Goal: Transaction & Acquisition: Purchase product/service

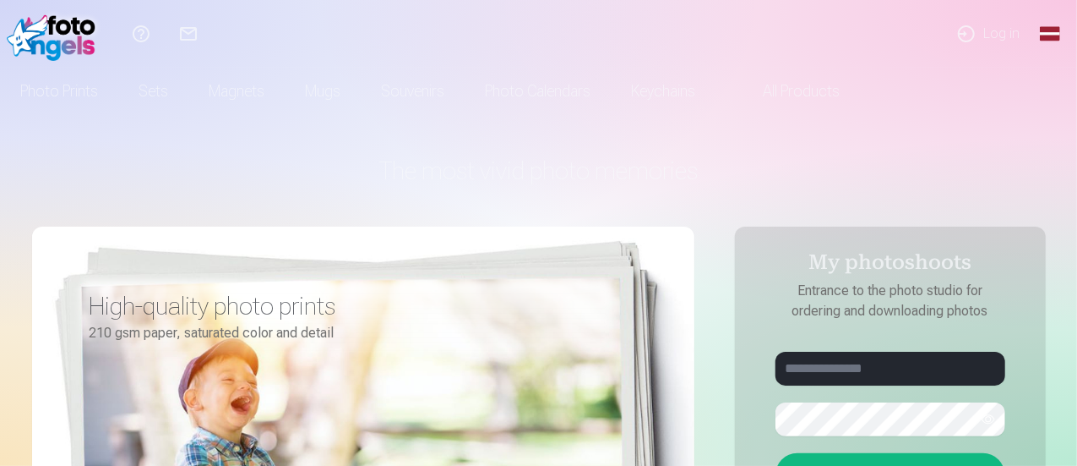
click at [1001, 34] on font "Log in" at bounding box center [1002, 33] width 36 height 16
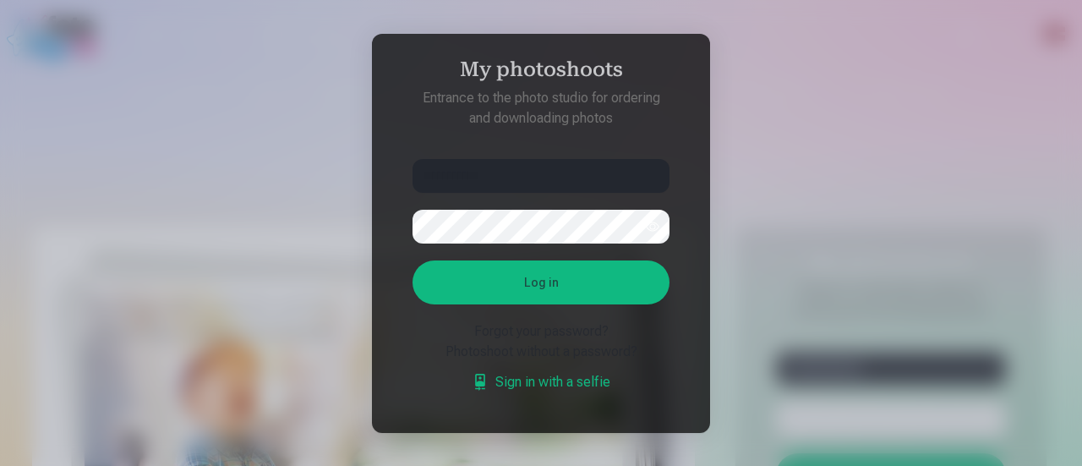
type input "**********"
click at [597, 297] on button "Log in" at bounding box center [540, 282] width 257 height 44
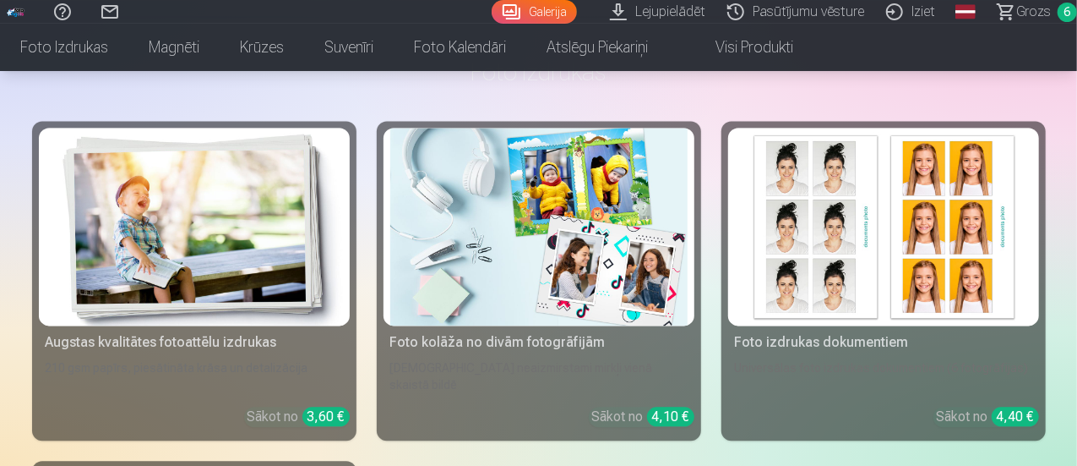
scroll to position [1672, 0]
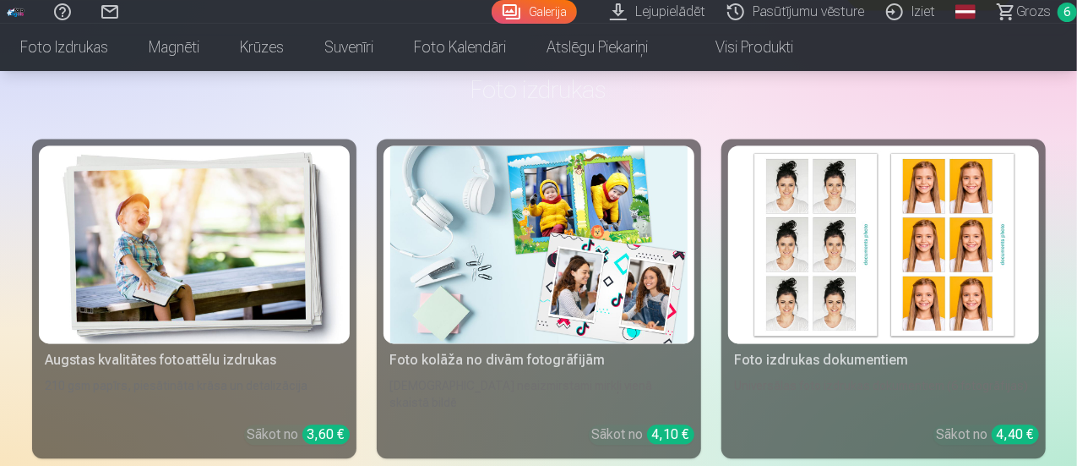
drag, startPoint x: 1077, startPoint y: 126, endPoint x: 1075, endPoint y: 209, distance: 82.8
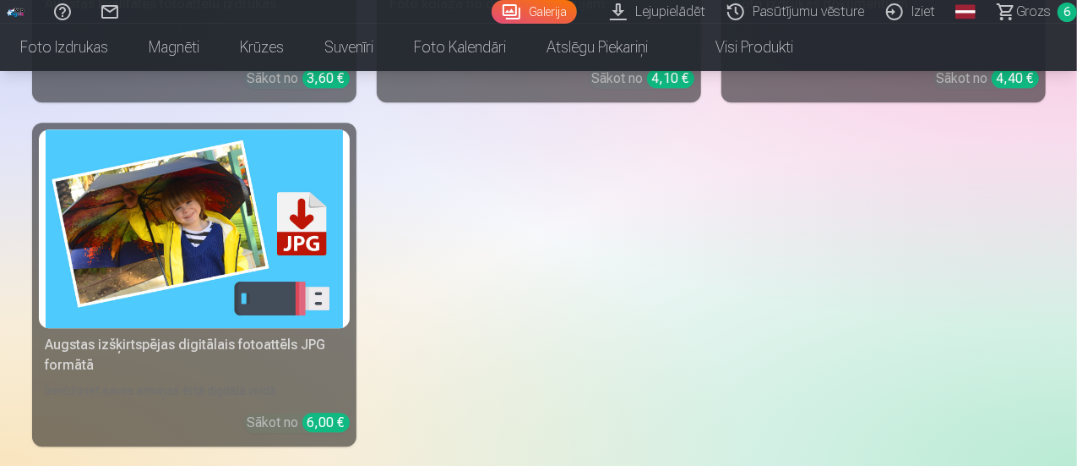
scroll to position [2011, 0]
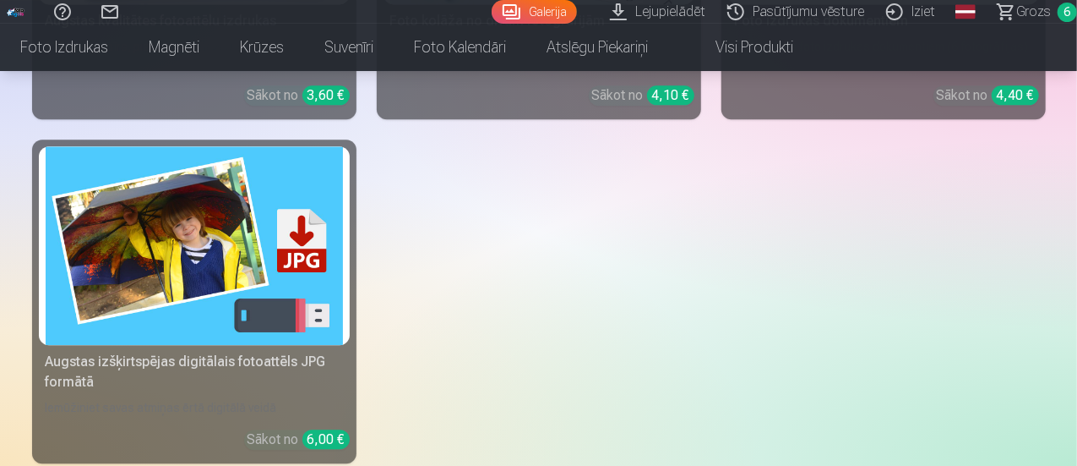
click at [949, 4] on link "Global" at bounding box center [966, 12] width 34 height 24
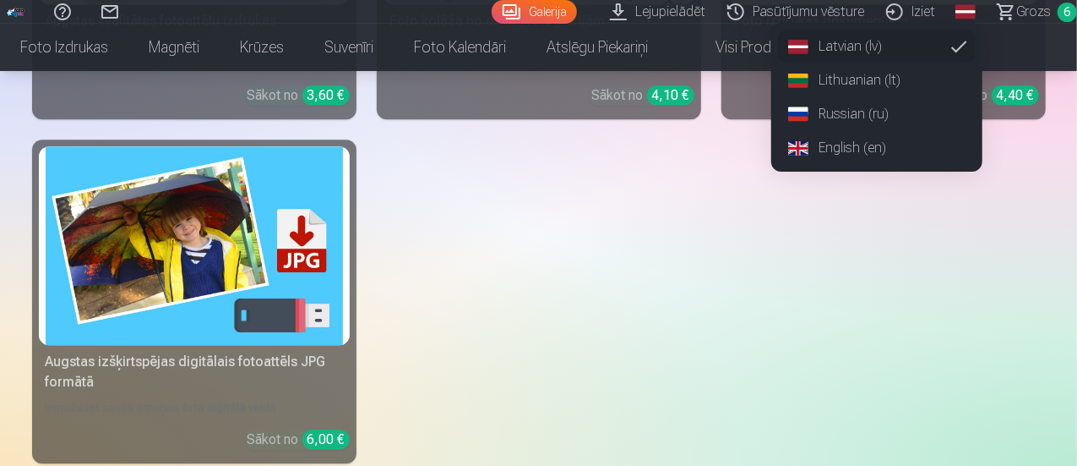
click at [840, 156] on link "English (en)" at bounding box center [877, 148] width 198 height 34
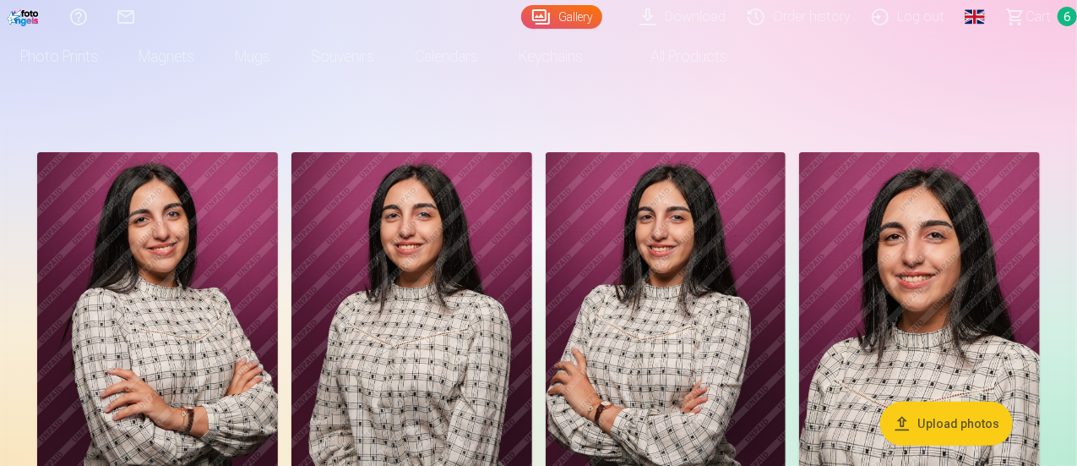
scroll to position [42, 0]
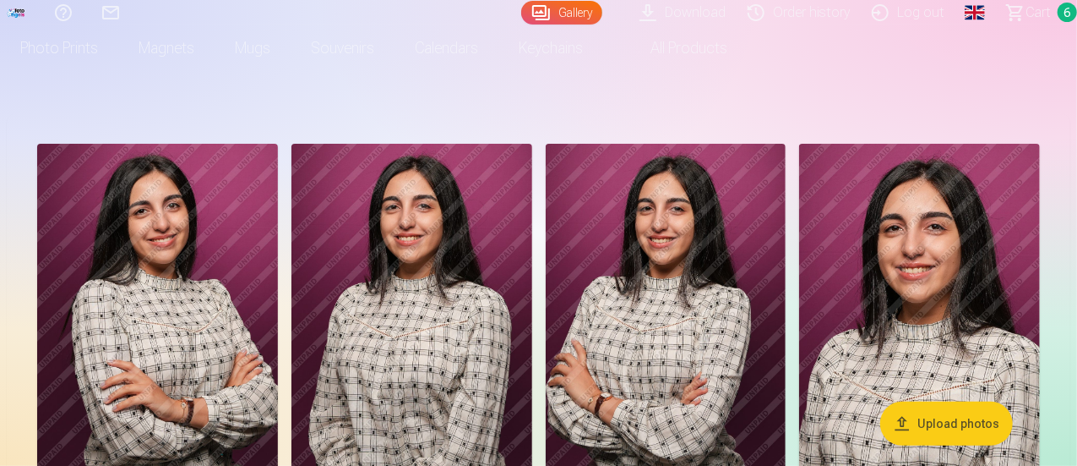
click at [654, 18] on link "Download" at bounding box center [685, 12] width 108 height 25
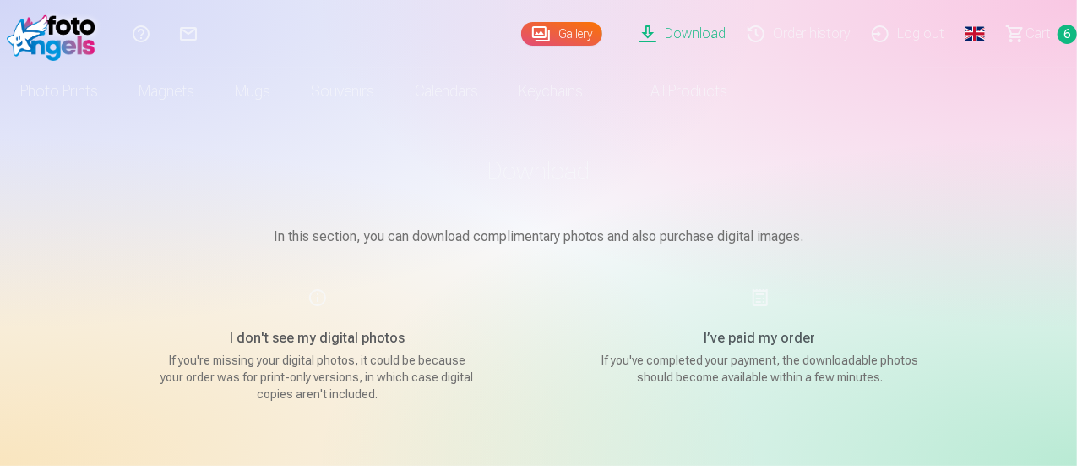
drag, startPoint x: 1077, startPoint y: 126, endPoint x: 1075, endPoint y: 172, distance: 45.7
click at [649, 35] on link "Download" at bounding box center [685, 34] width 108 height 68
click at [521, 33] on link "Gallery" at bounding box center [561, 34] width 81 height 24
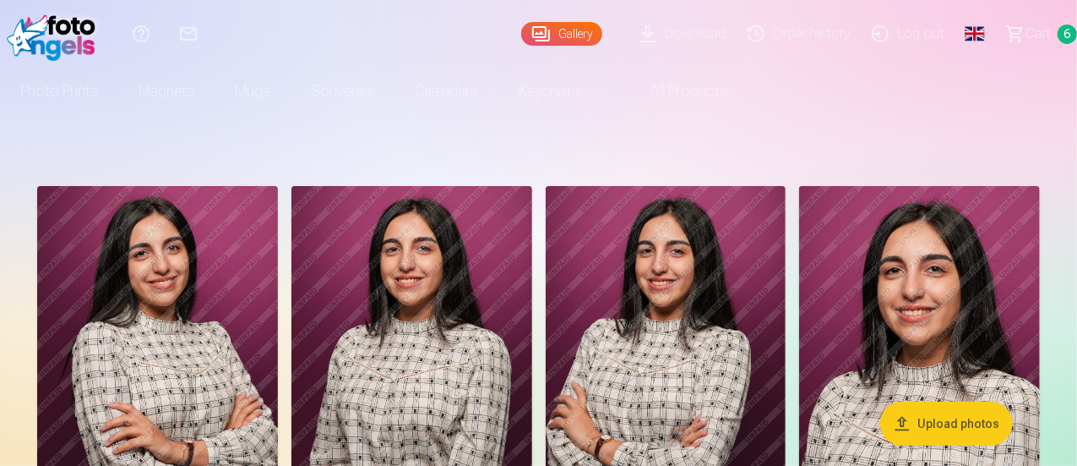
click at [787, 284] on img at bounding box center [666, 366] width 241 height 361
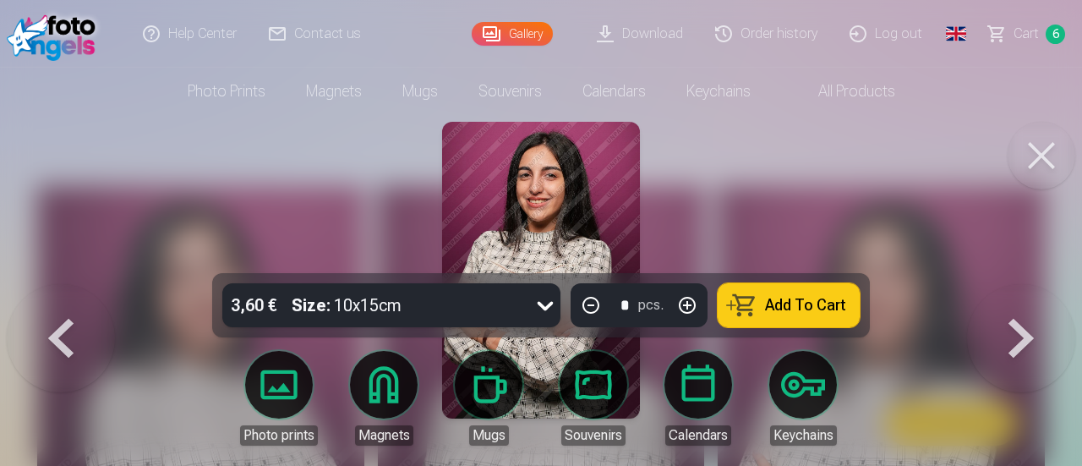
click at [561, 187] on img at bounding box center [541, 270] width 198 height 297
click at [1043, 160] on button at bounding box center [1041, 156] width 68 height 68
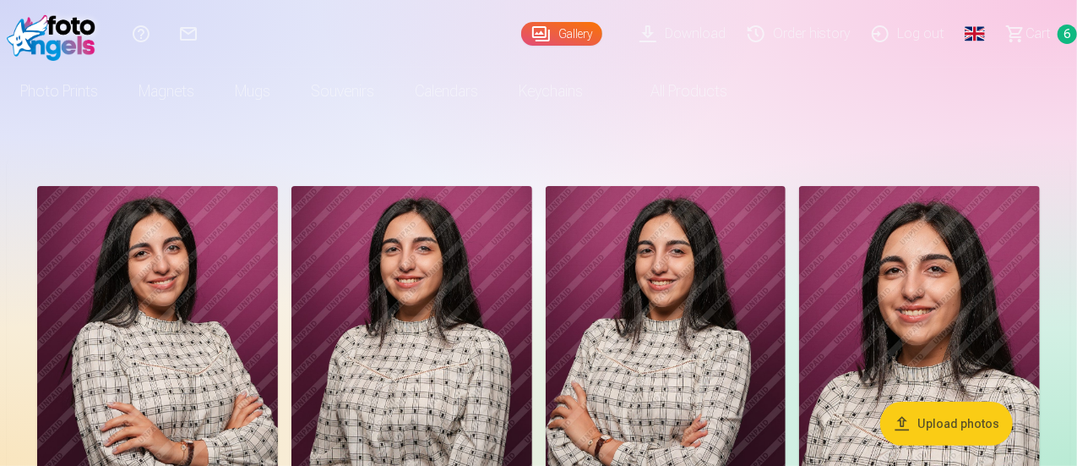
click at [1004, 35] on link "Сart 6" at bounding box center [1034, 34] width 85 height 68
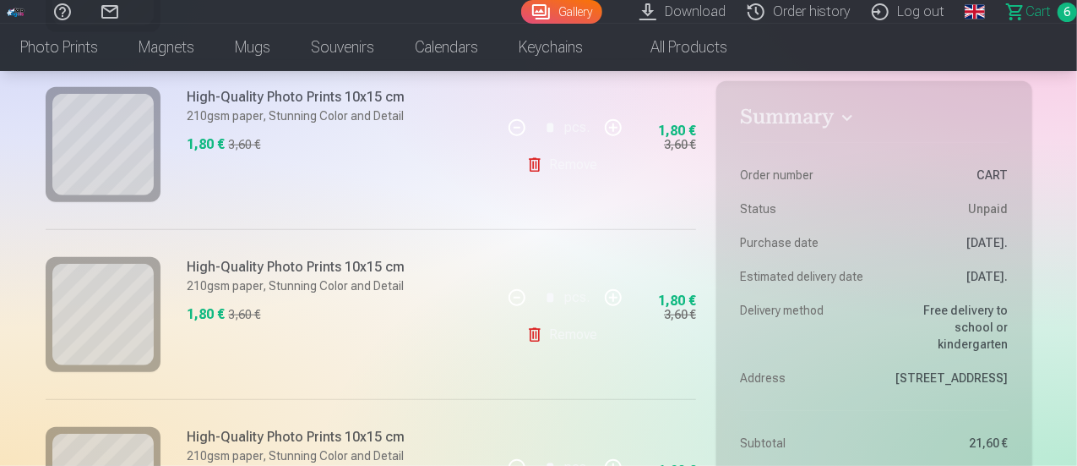
scroll to position [510, 0]
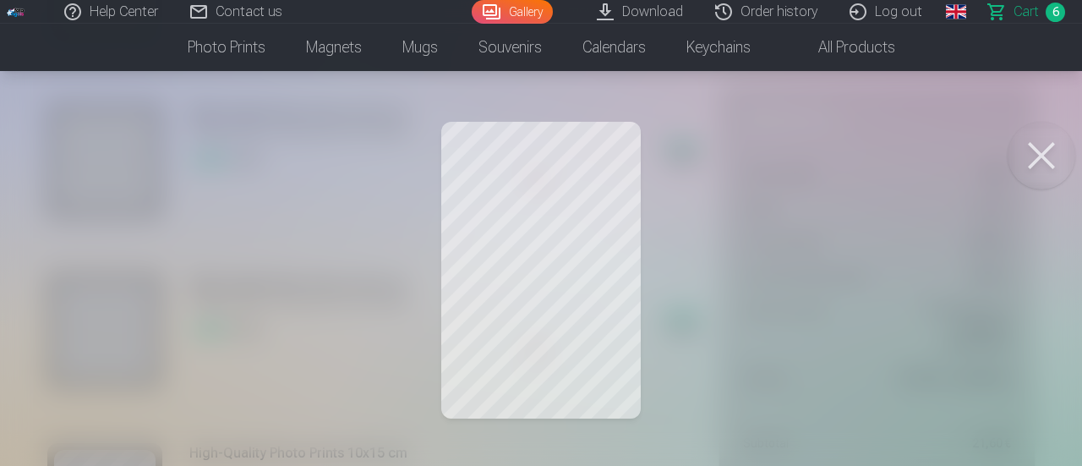
click at [206, 248] on div at bounding box center [541, 233] width 1082 height 466
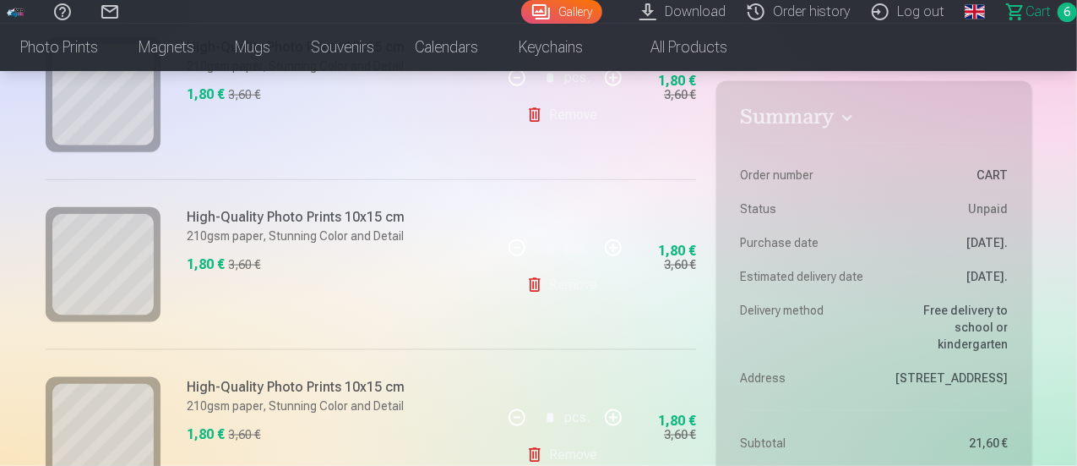
scroll to position [908, 0]
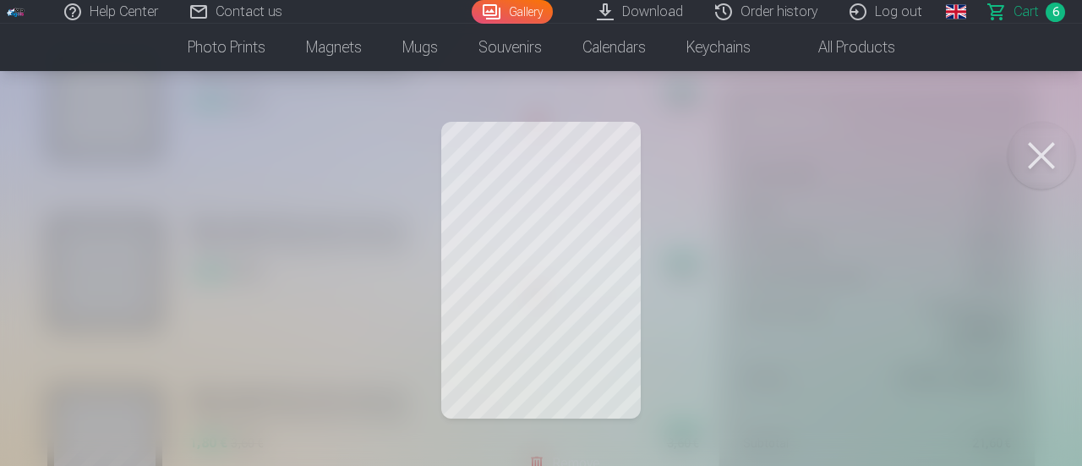
click at [1045, 150] on button at bounding box center [1041, 156] width 68 height 68
click at [1046, 148] on button at bounding box center [1041, 156] width 68 height 68
click at [1043, 156] on button at bounding box center [1041, 156] width 68 height 68
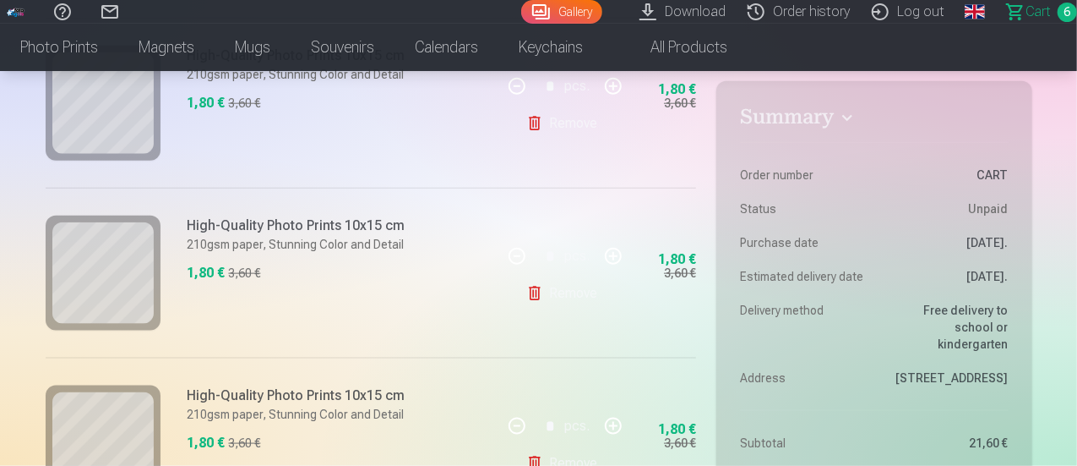
click at [534, 9] on link "Gallery" at bounding box center [561, 12] width 81 height 24
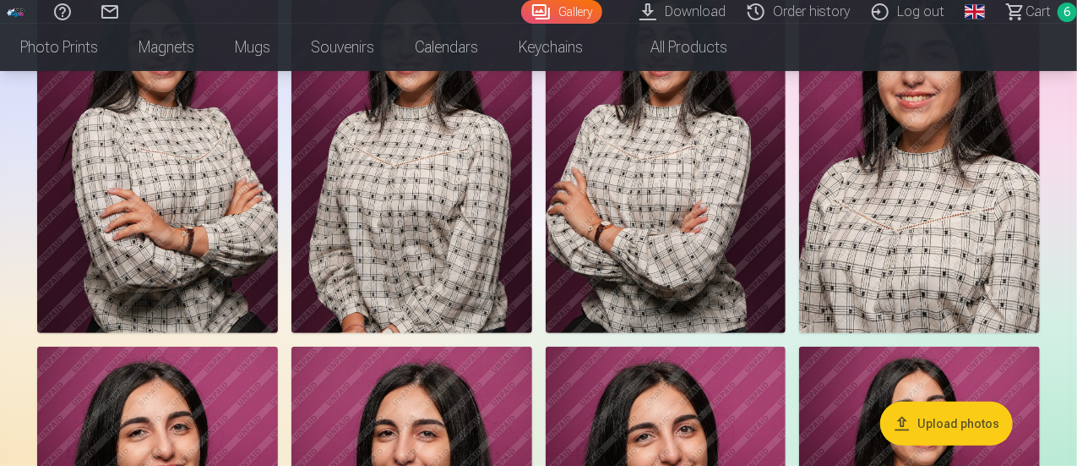
scroll to position [205, 0]
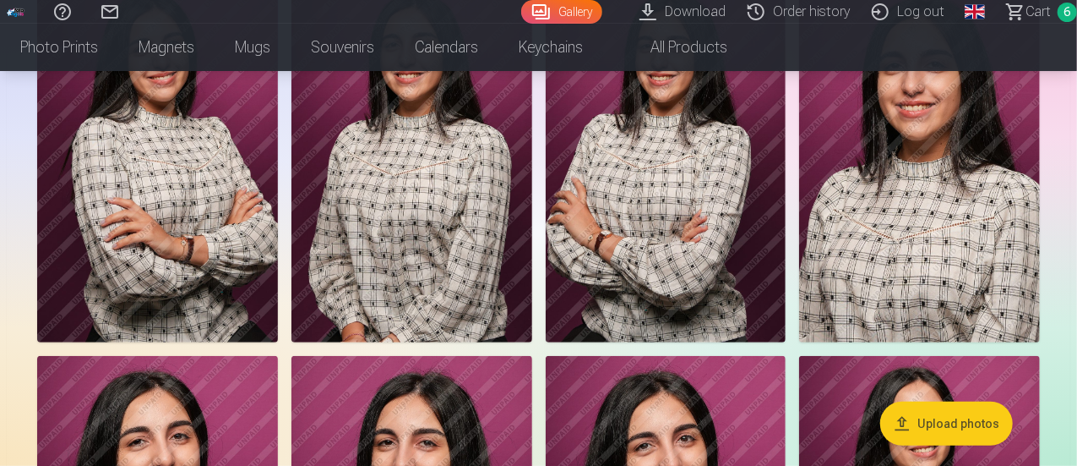
click at [1007, 5] on link "Сart 6" at bounding box center [1034, 12] width 85 height 24
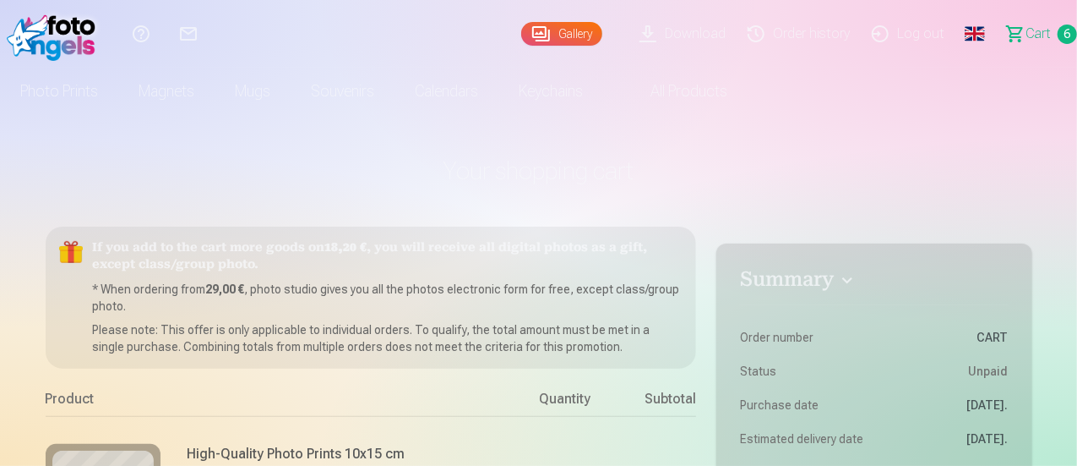
drag, startPoint x: 1076, startPoint y: 18, endPoint x: 1078, endPoint y: 68, distance: 49.9
click at [1077, 68] on html "Help Center Contact us Gallery Download Order history Log out Global Latvian (l…" at bounding box center [538, 233] width 1077 height 466
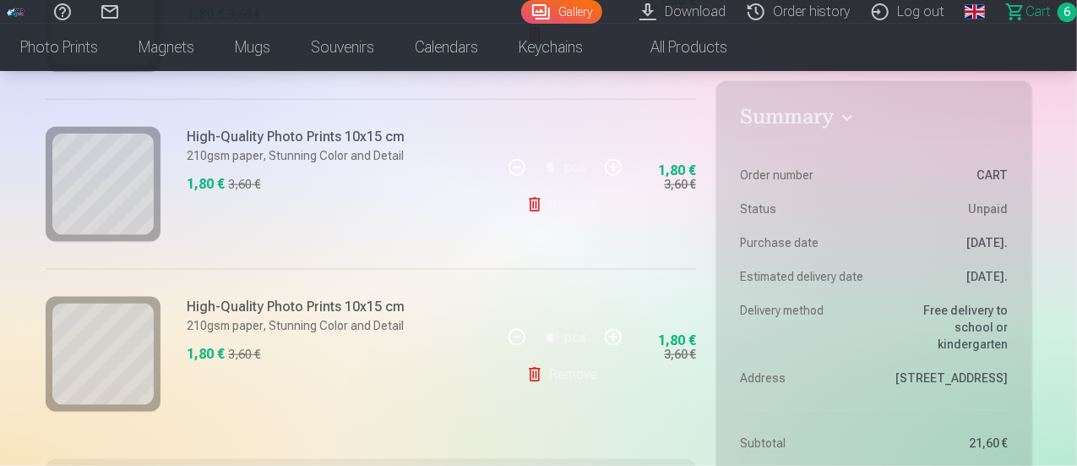
scroll to position [1005, 0]
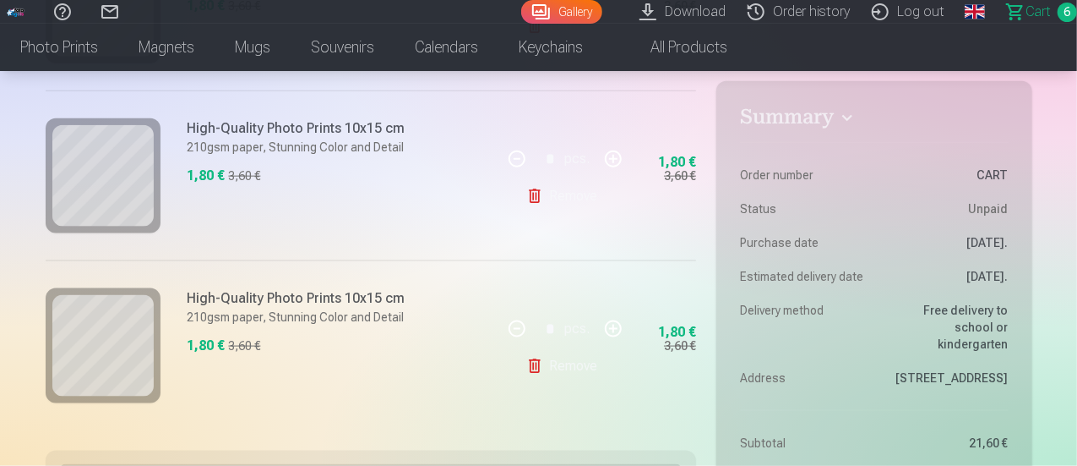
click at [522, 9] on link "Gallery" at bounding box center [561, 12] width 81 height 24
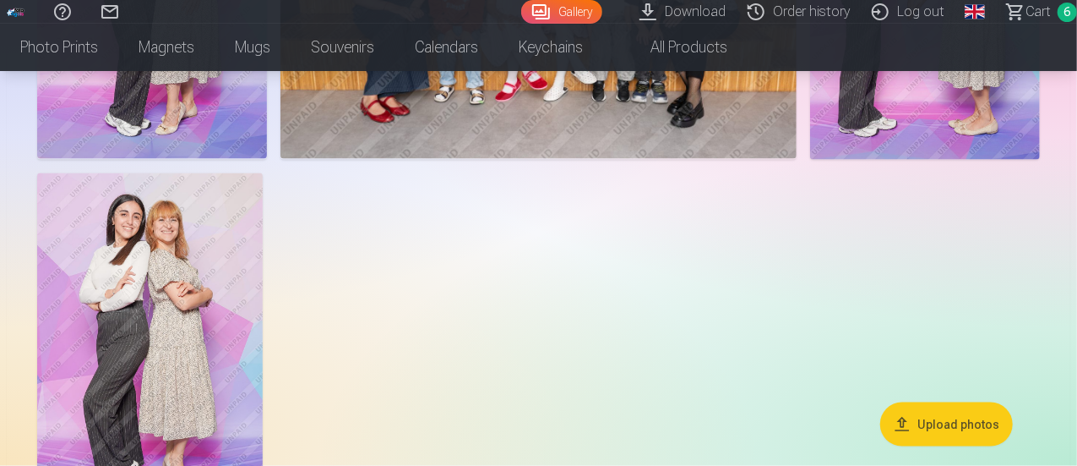
scroll to position [1111, 0]
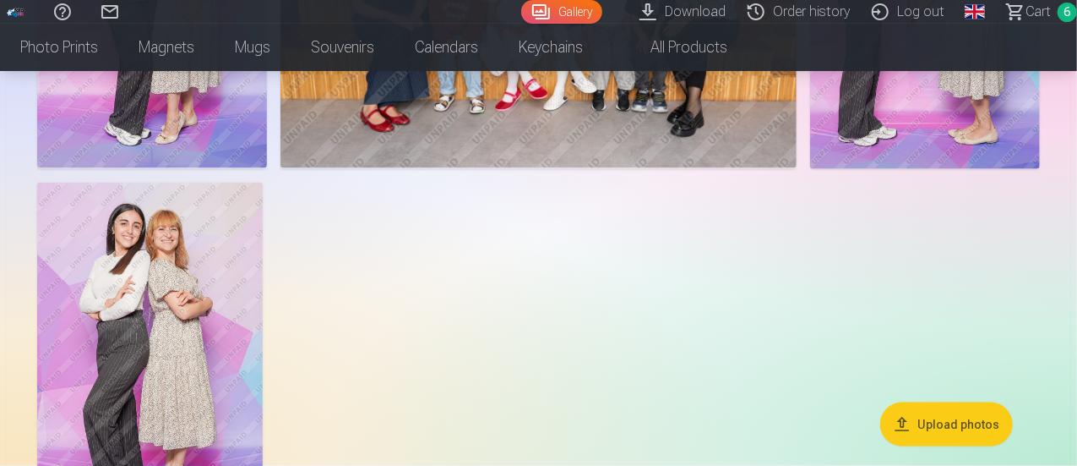
click at [1026, 14] on span "Сart" at bounding box center [1038, 12] width 25 height 20
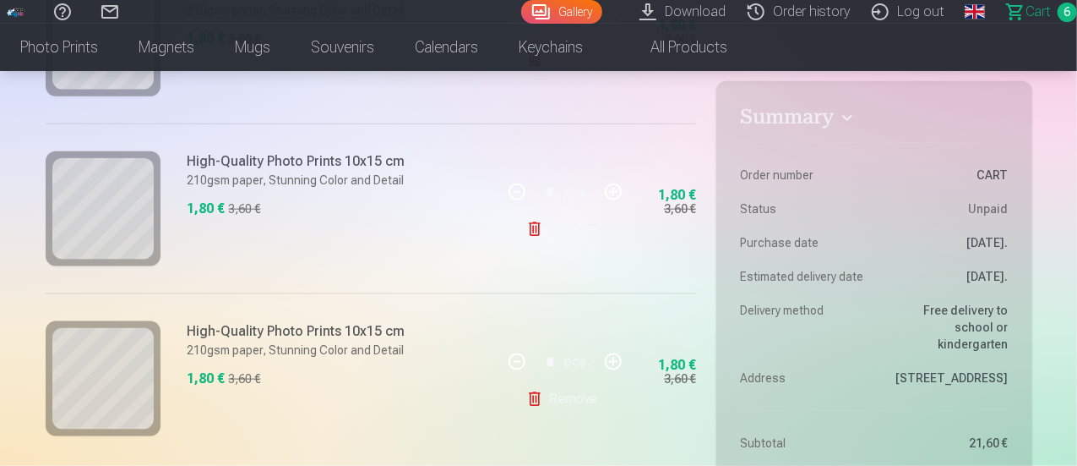
scroll to position [1038, 0]
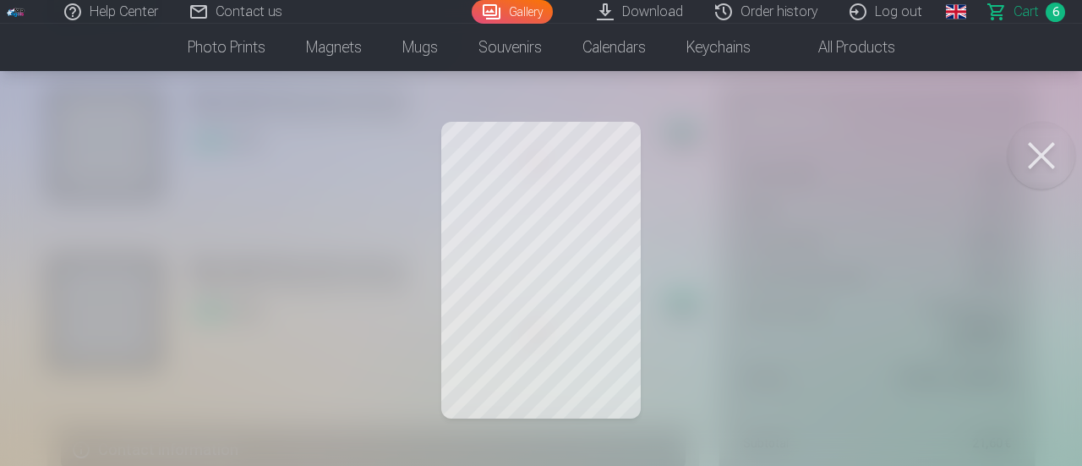
click at [1043, 158] on button at bounding box center [1041, 156] width 68 height 68
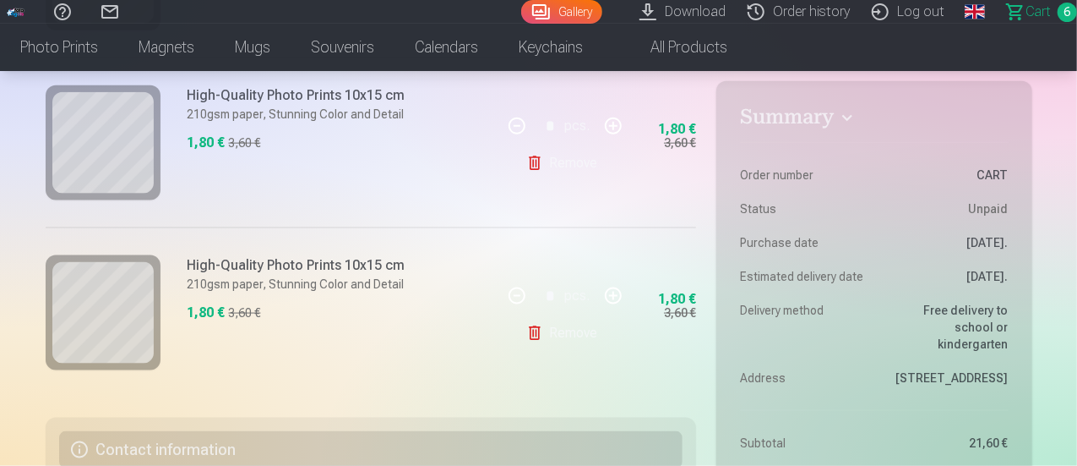
click at [522, 11] on link "Gallery" at bounding box center [561, 12] width 81 height 24
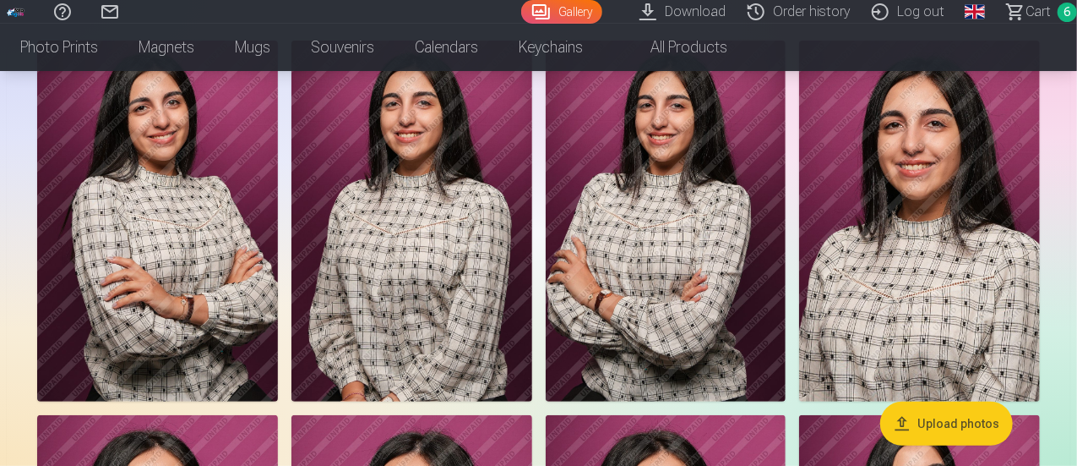
scroll to position [136, 0]
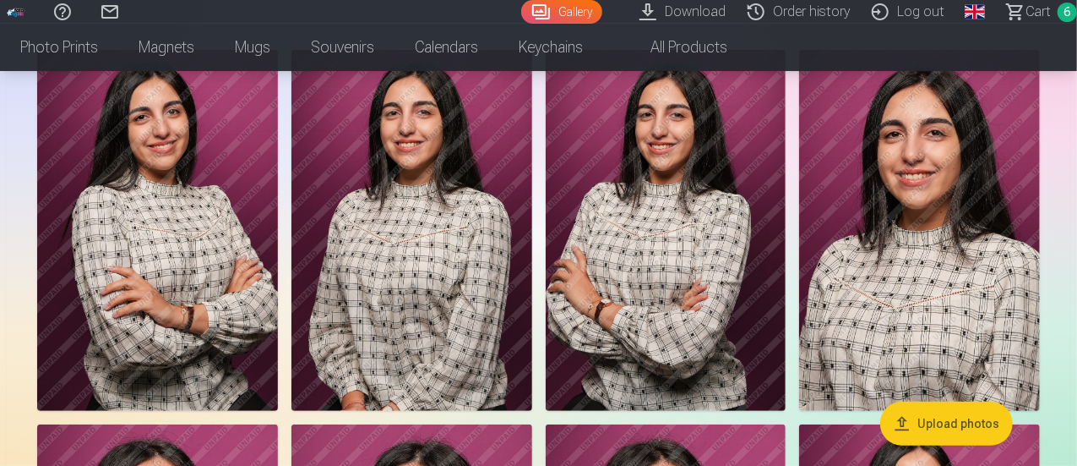
click at [1026, 10] on span "Сart" at bounding box center [1038, 12] width 25 height 20
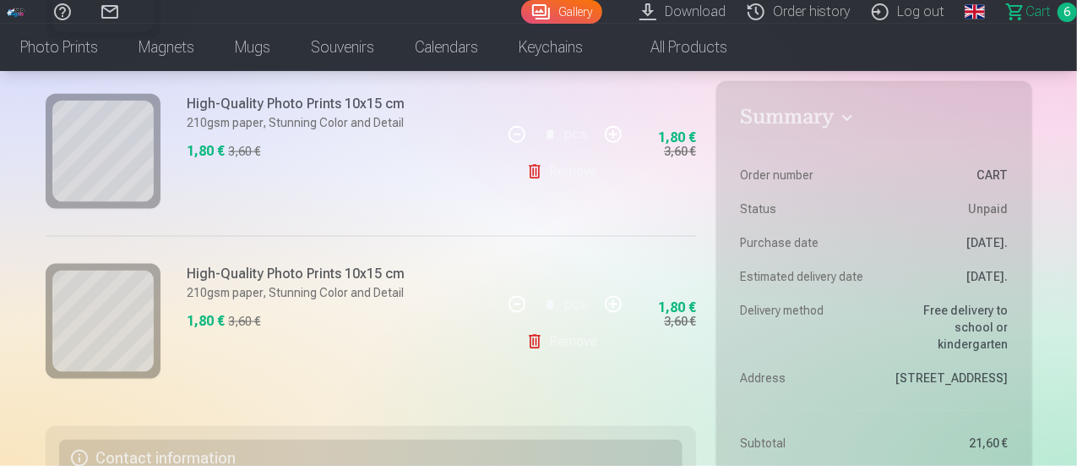
scroll to position [1045, 0]
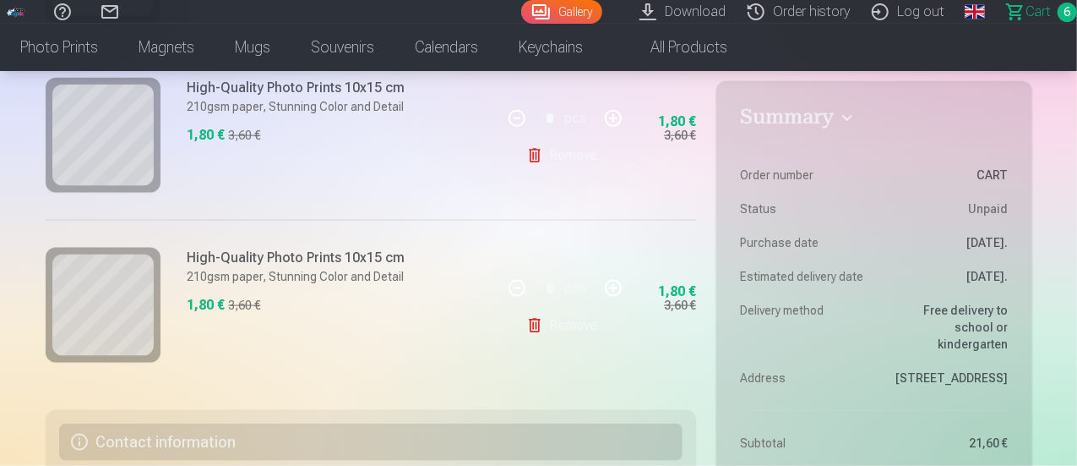
click at [532, 8] on link "Gallery" at bounding box center [561, 12] width 81 height 24
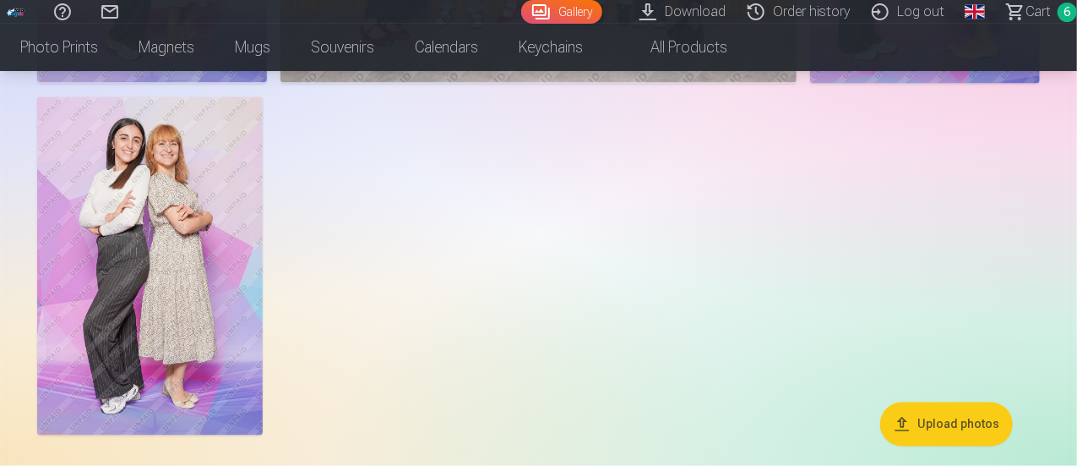
scroll to position [1154, 0]
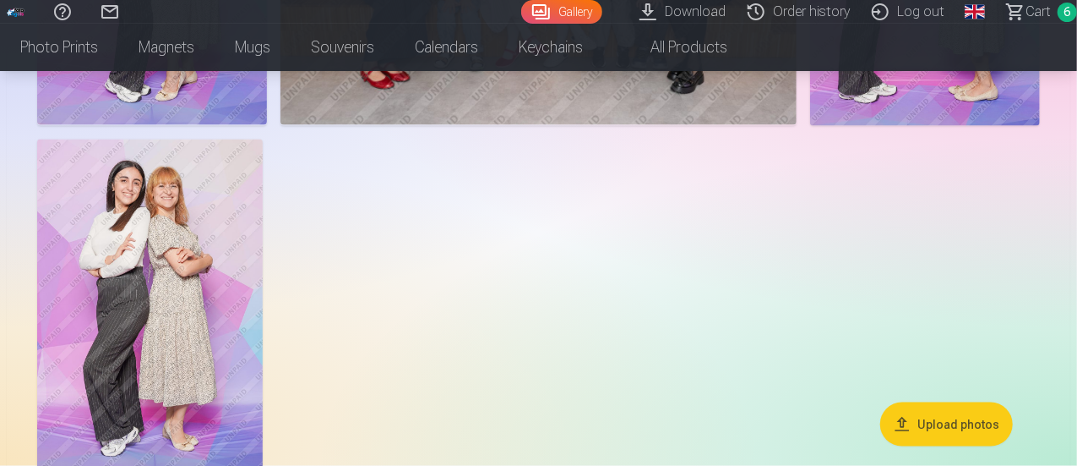
click at [1026, 11] on span "Сart" at bounding box center [1038, 12] width 25 height 20
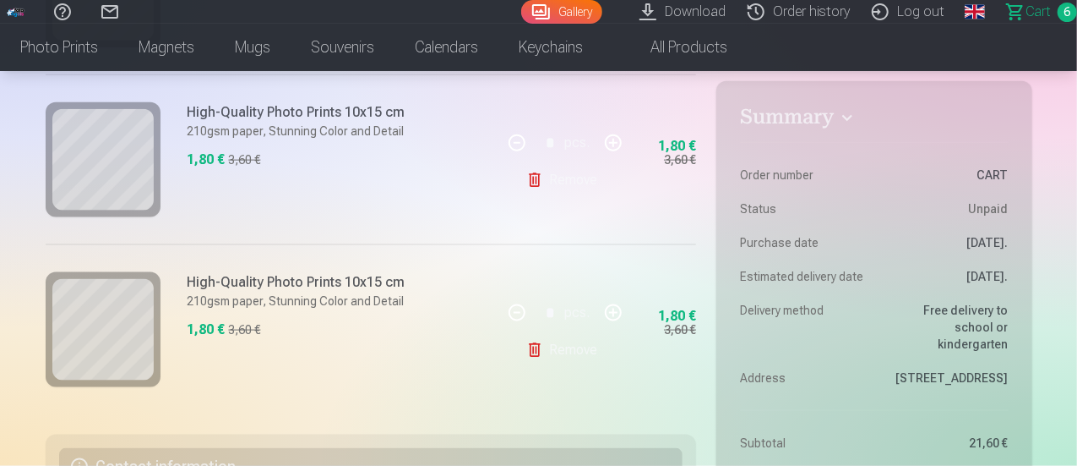
scroll to position [1012, 0]
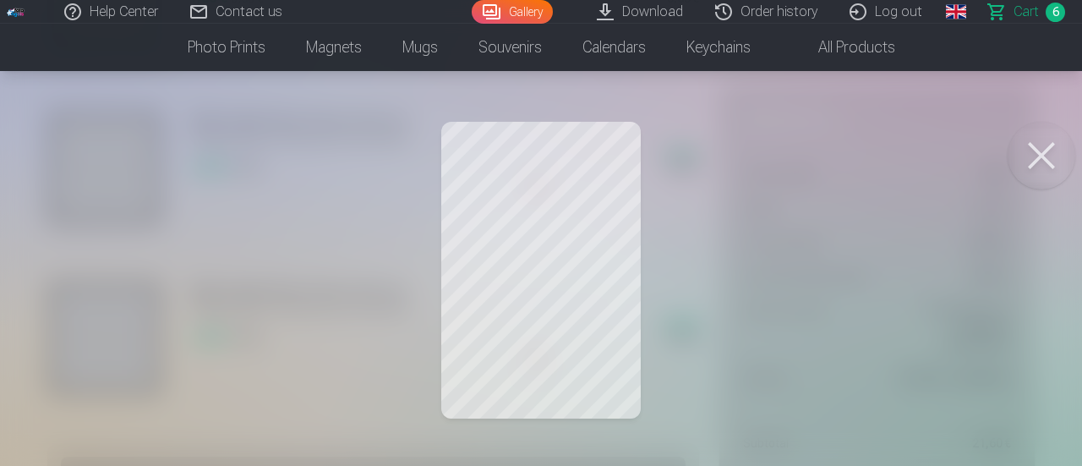
click at [1056, 156] on button at bounding box center [1041, 156] width 68 height 68
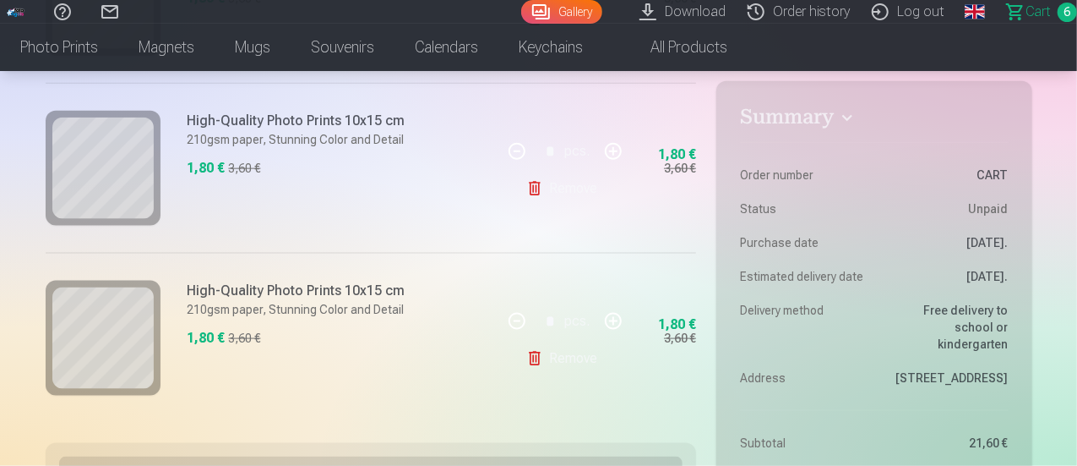
click at [521, 13] on link "Gallery" at bounding box center [561, 12] width 81 height 24
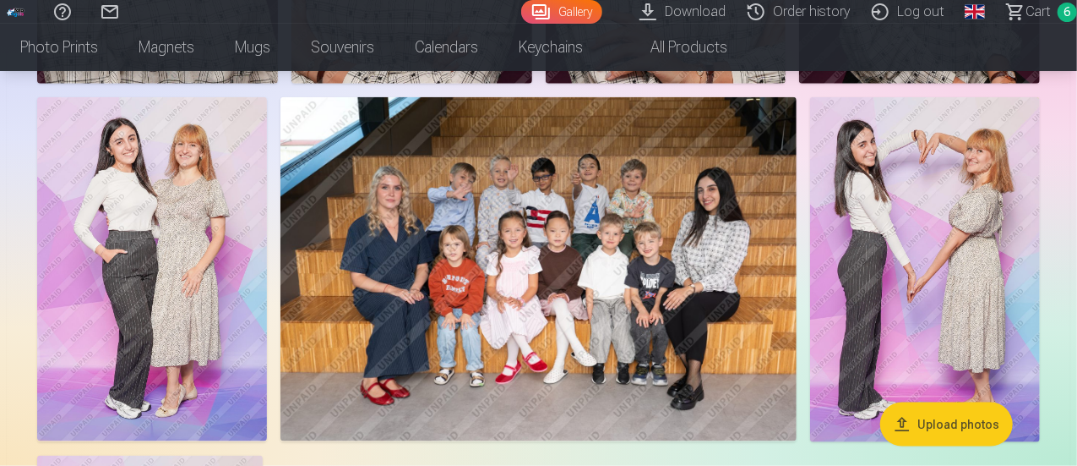
scroll to position [830, 0]
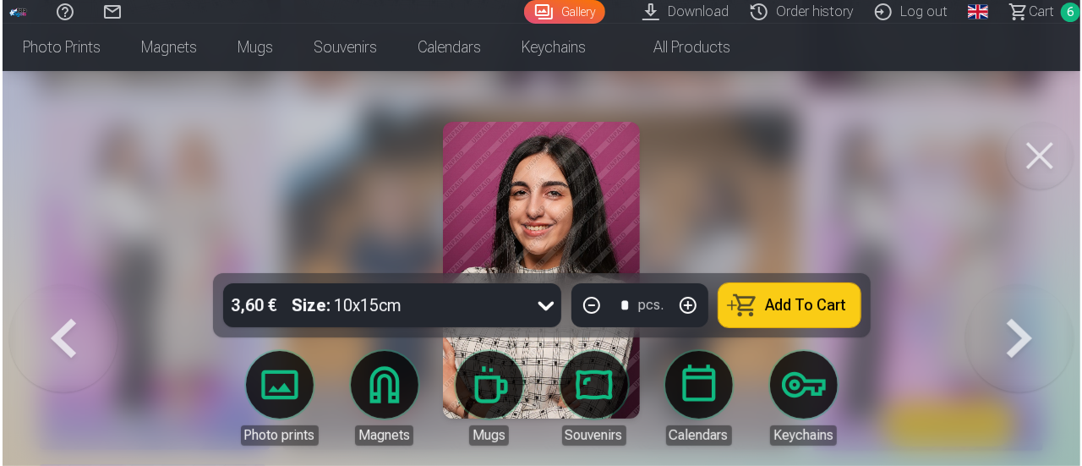
scroll to position [832, 0]
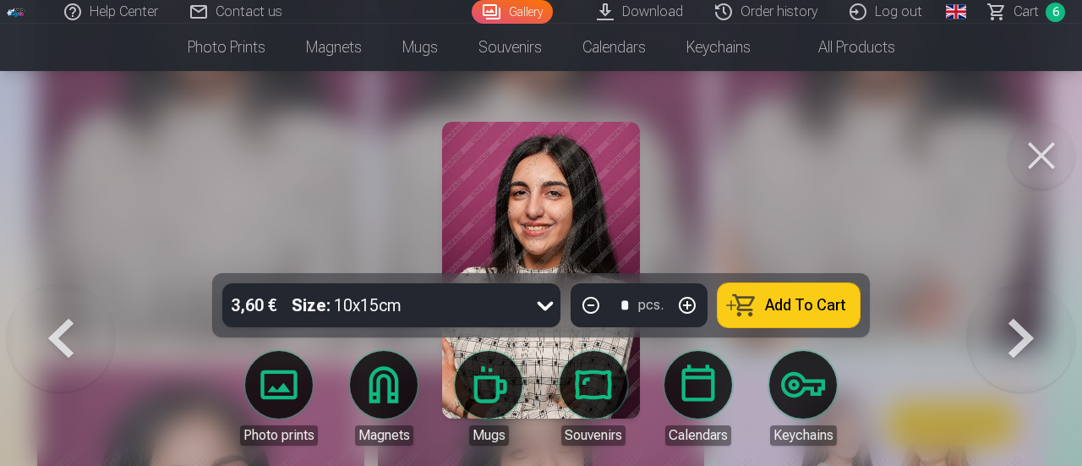
click at [940, 401] on div at bounding box center [541, 233] width 1082 height 466
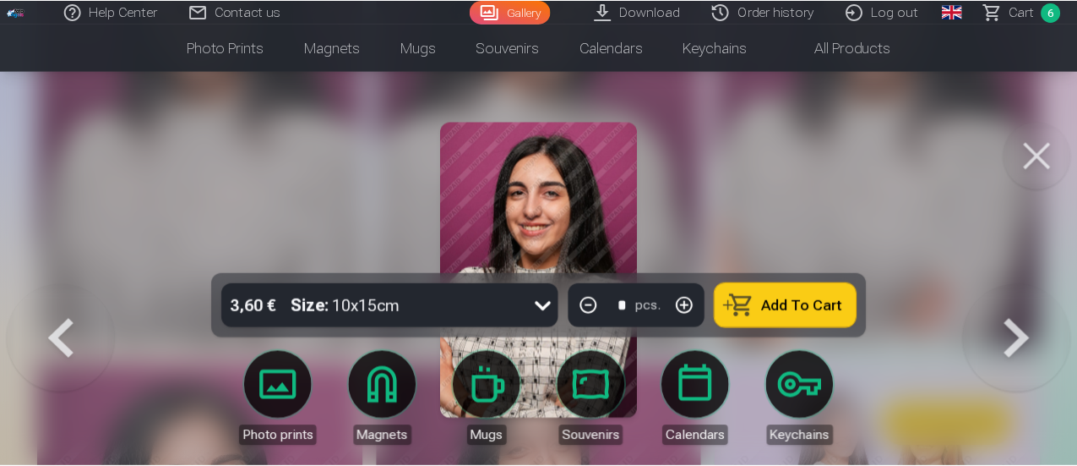
scroll to position [830, 0]
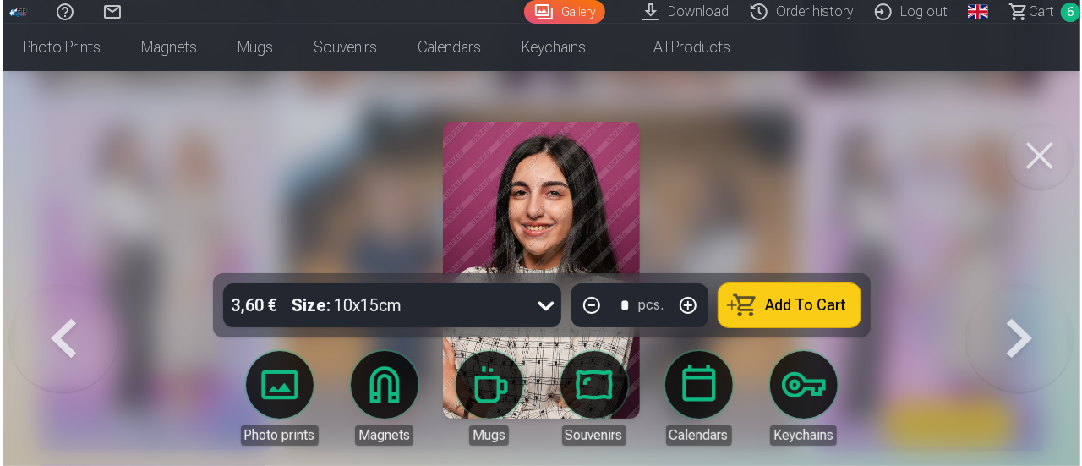
scroll to position [832, 0]
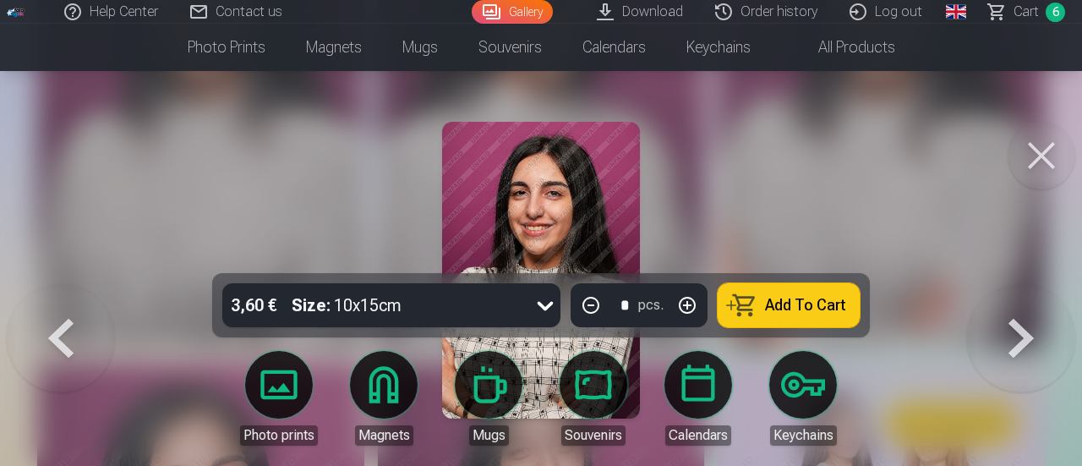
click at [795, 325] on button "Add To Cart" at bounding box center [788, 305] width 142 height 44
click at [1039, 157] on button at bounding box center [1041, 156] width 68 height 68
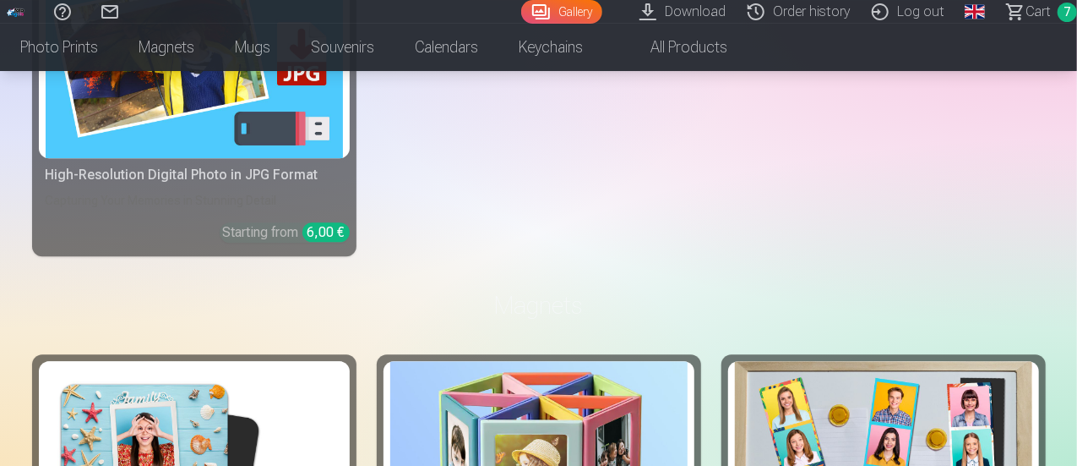
scroll to position [2121, 0]
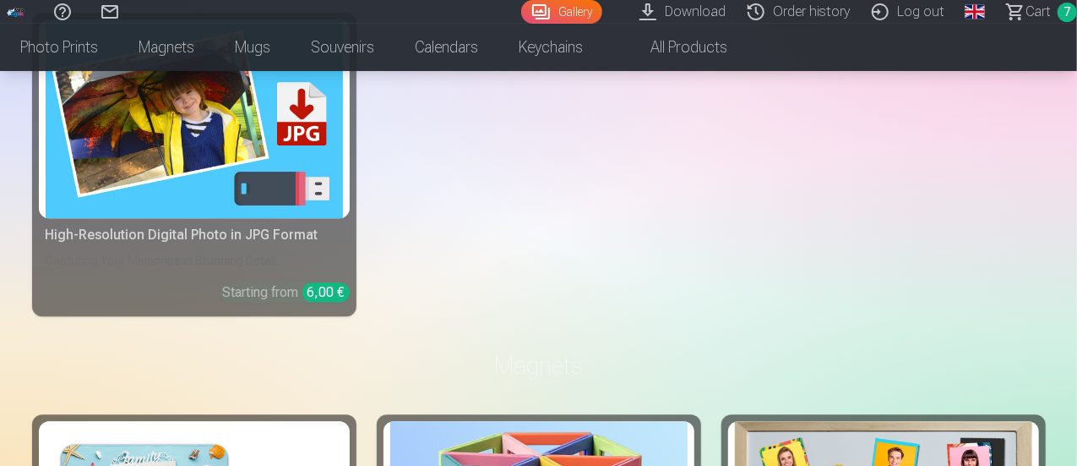
click at [1027, 8] on span "Сart" at bounding box center [1038, 12] width 25 height 20
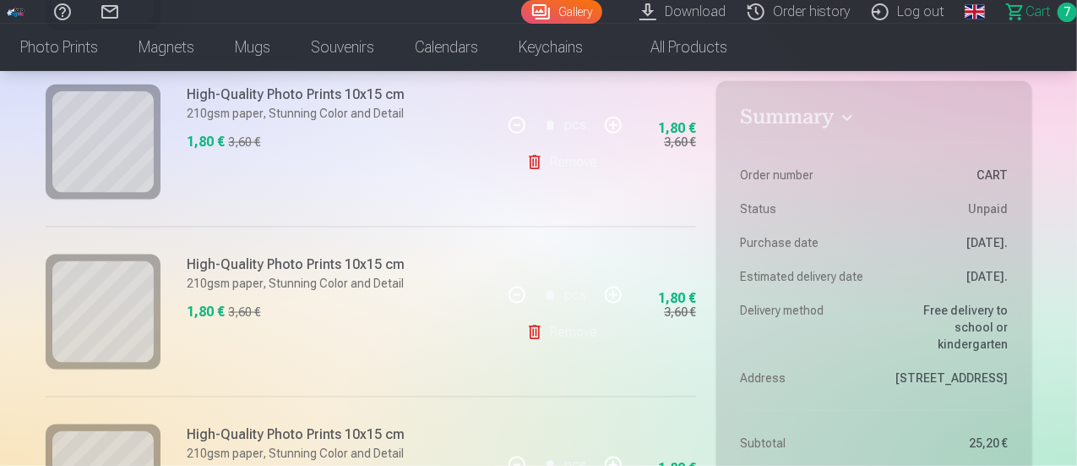
scroll to position [1014, 0]
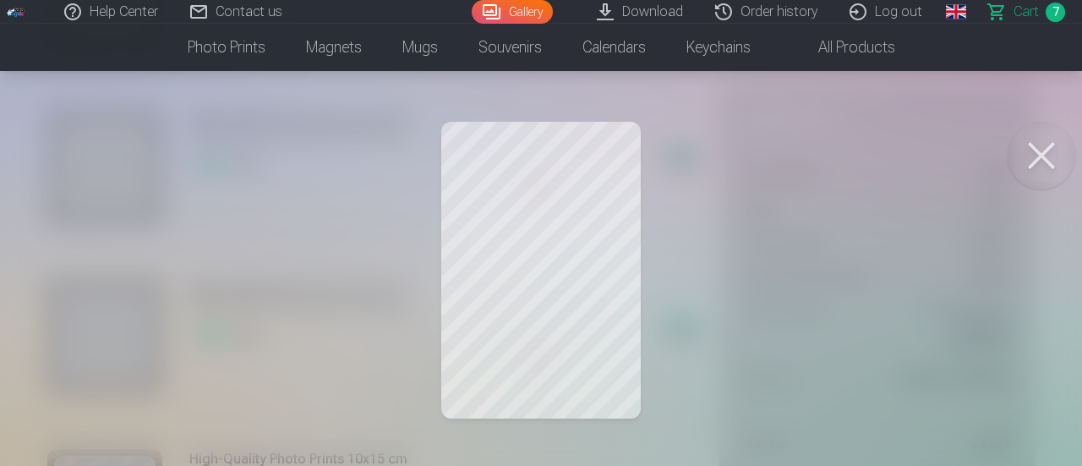
click at [860, 366] on div at bounding box center [541, 233] width 1082 height 466
click at [817, 267] on div at bounding box center [541, 233] width 1082 height 466
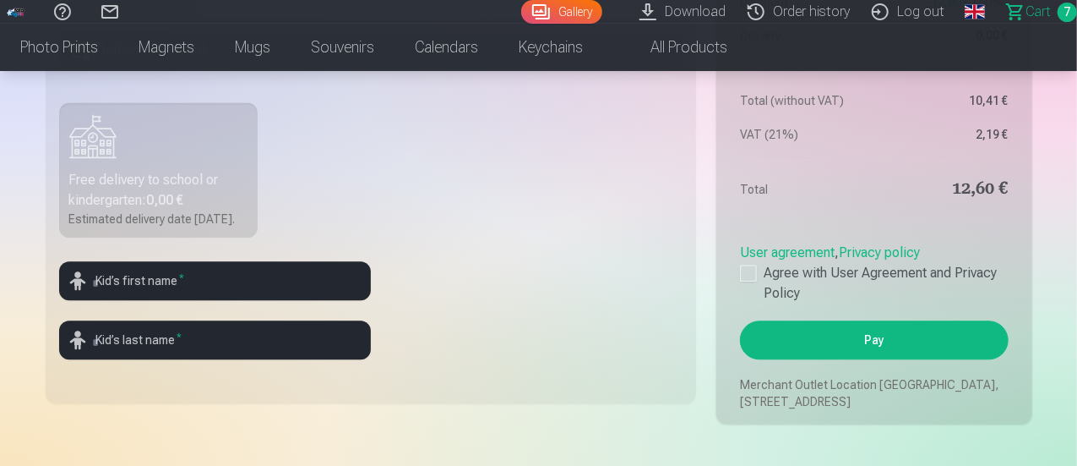
scroll to position [1845, 0]
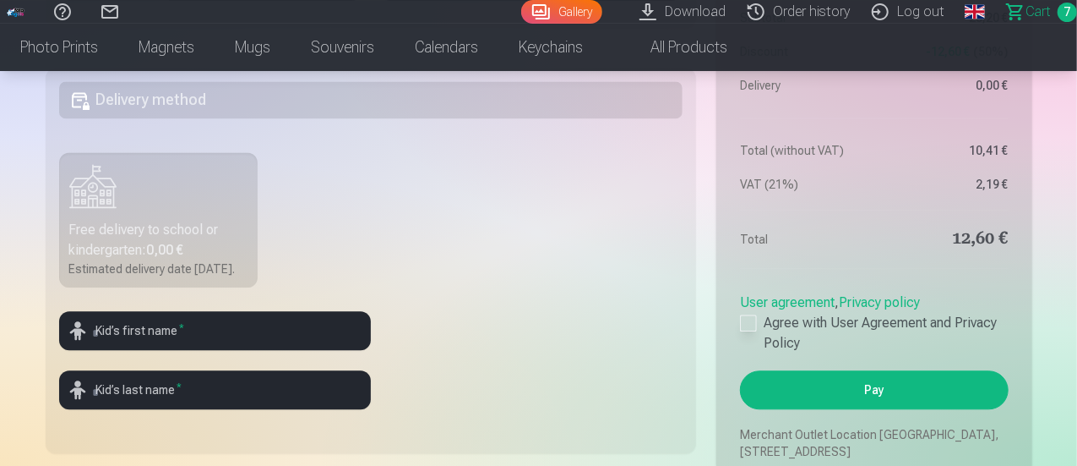
click at [749, 329] on label "Agree with User Agreement and Privacy Policy" at bounding box center [874, 333] width 268 height 41
click at [833, 409] on button "Pay" at bounding box center [874, 389] width 268 height 39
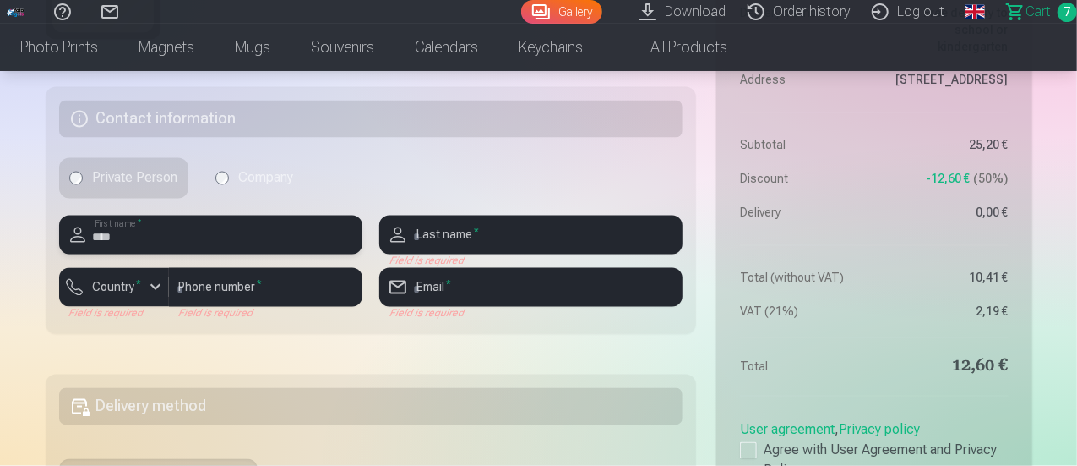
type input "******"
type input "*********"
type input "**********"
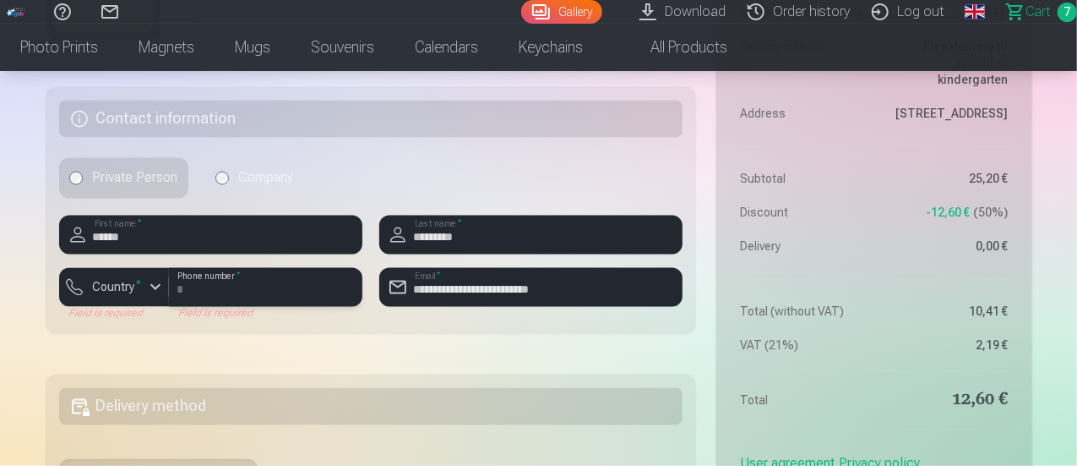
click at [233, 289] on input "number" at bounding box center [266, 287] width 194 height 39
click at [199, 292] on input "number" at bounding box center [266, 287] width 194 height 39
click at [159, 288] on div "button" at bounding box center [155, 287] width 20 height 20
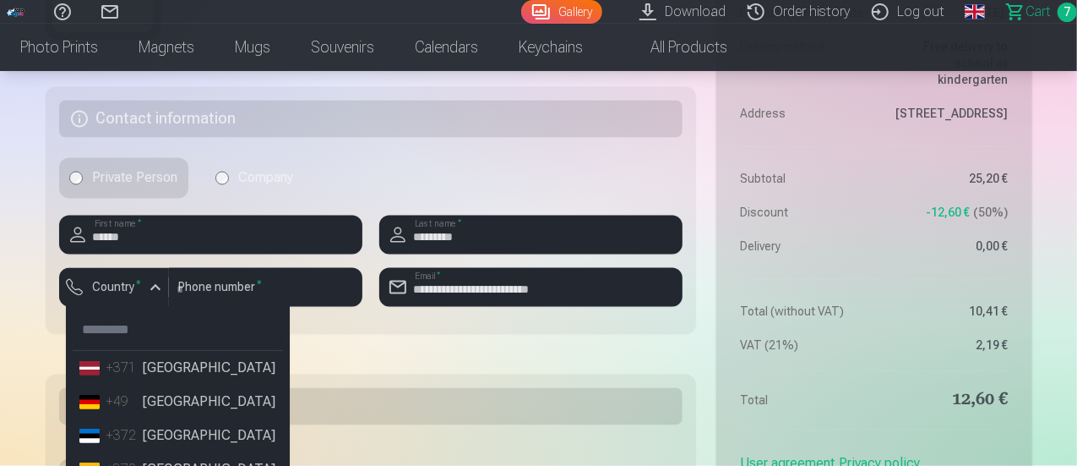
click at [163, 367] on li "+371 Latvia" at bounding box center [178, 369] width 210 height 34
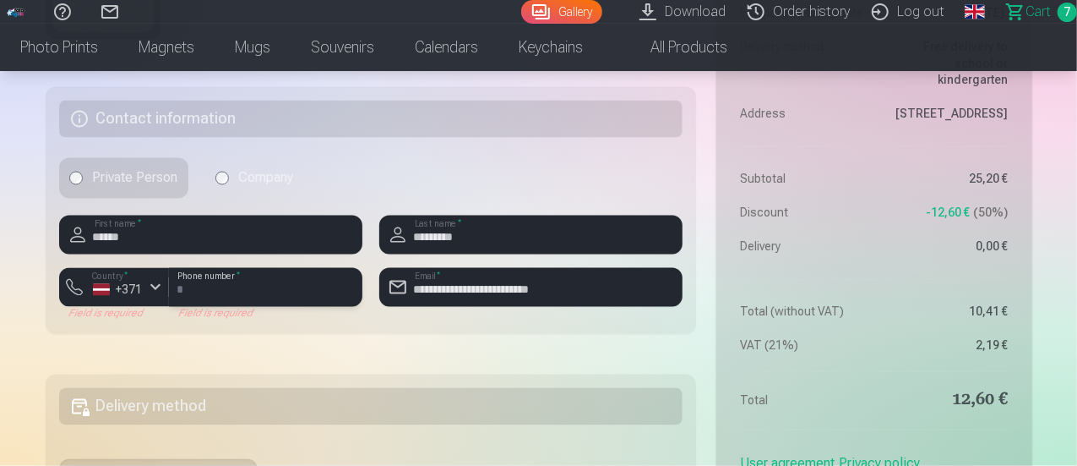
click at [199, 297] on input "number" at bounding box center [266, 287] width 194 height 39
type input "********"
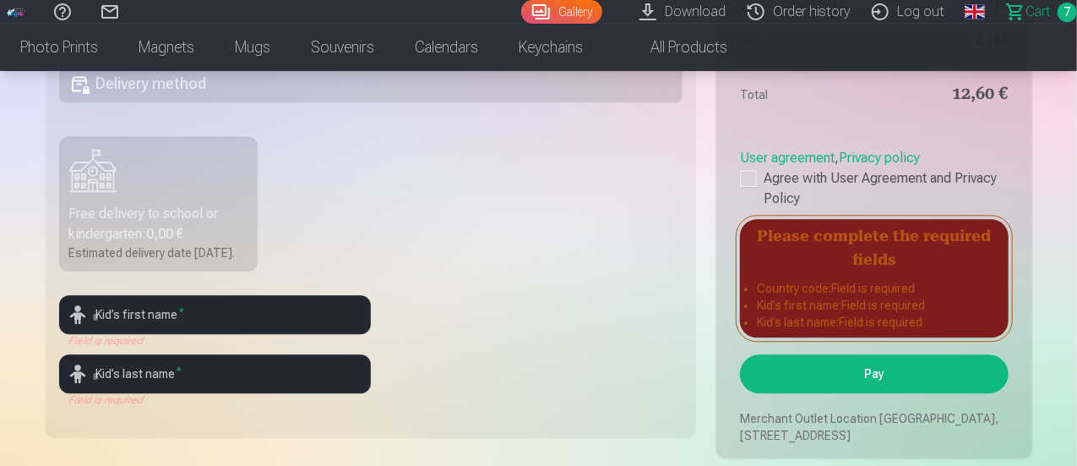
scroll to position [1845, 0]
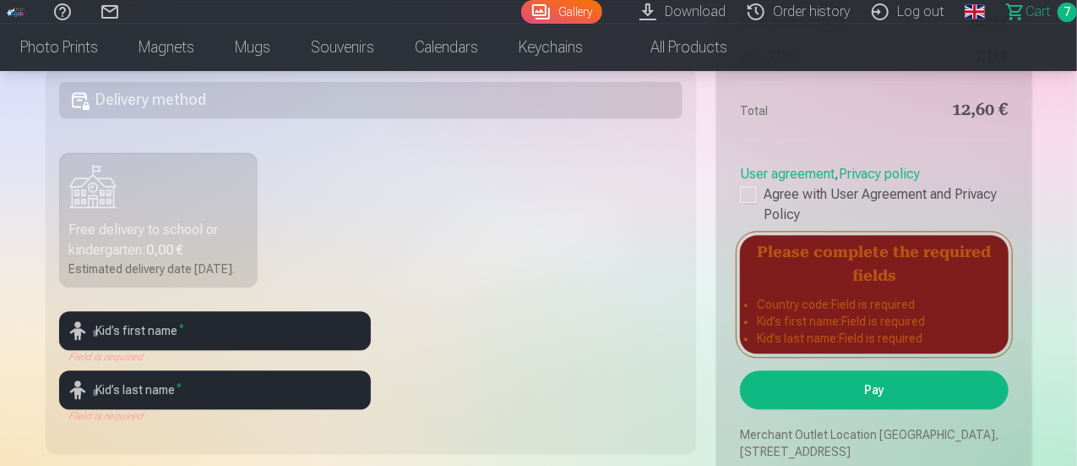
click at [162, 201] on label "Free delivery to school or kindergarten : 0,00 € Estimated delivery date 26.09.…" at bounding box center [158, 219] width 199 height 135
click at [135, 232] on div "Free delivery to school or kindergarten : 0,00 €" at bounding box center [158, 240] width 179 height 41
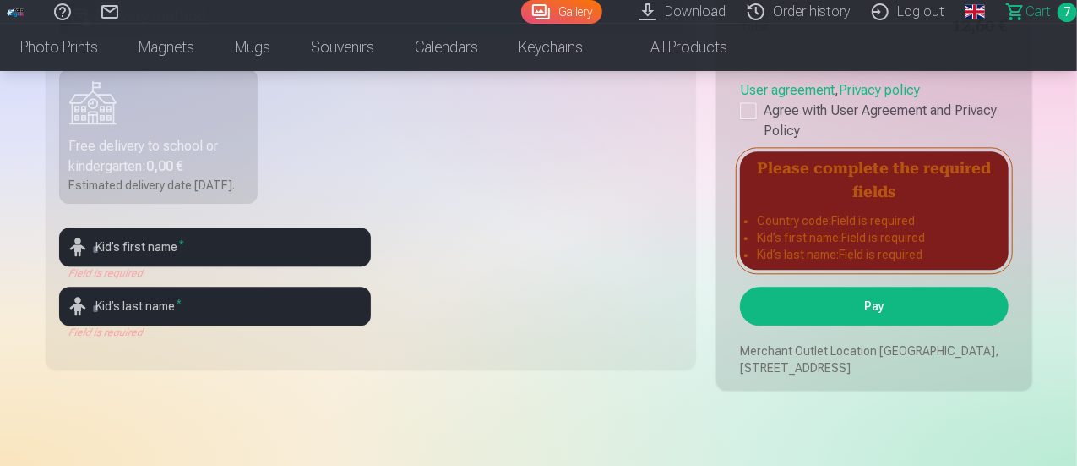
scroll to position [1895, 0]
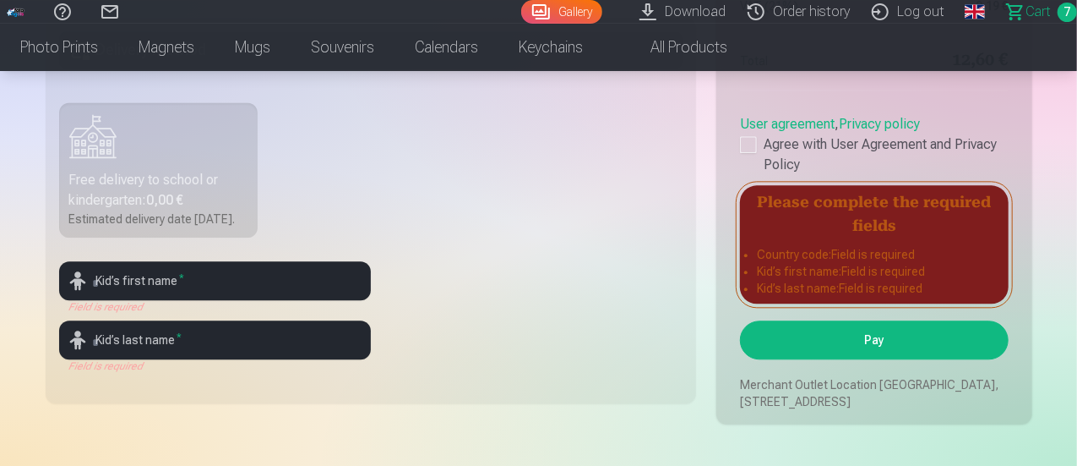
click at [432, 192] on fieldset "Delivery method Free delivery to school or kindergarten : 0,00 € Estimated deli…" at bounding box center [372, 210] width 652 height 385
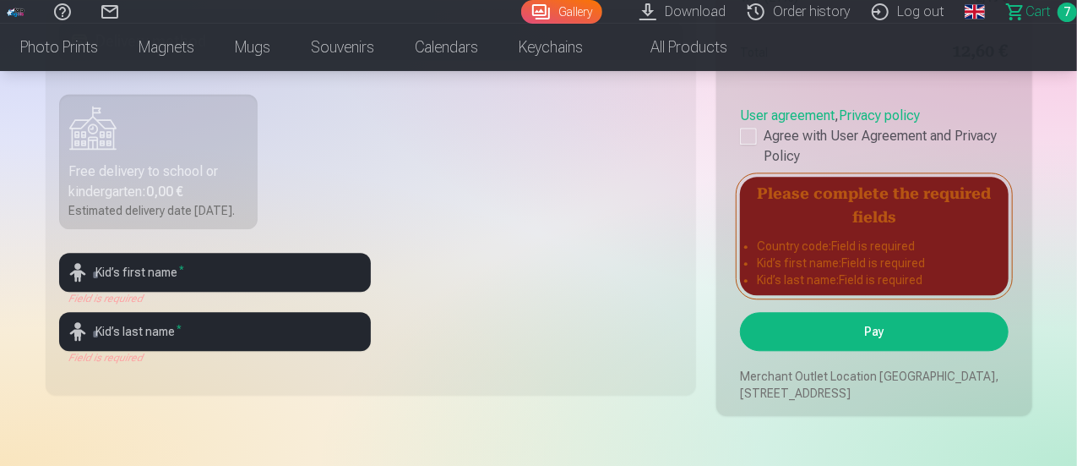
scroll to position [1886, 0]
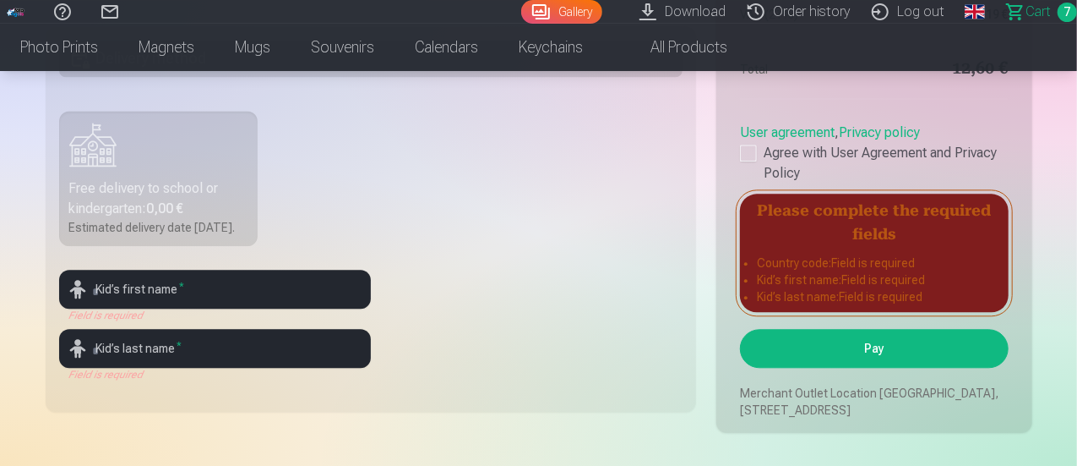
click at [920, 357] on button "Pay" at bounding box center [874, 348] width 268 height 39
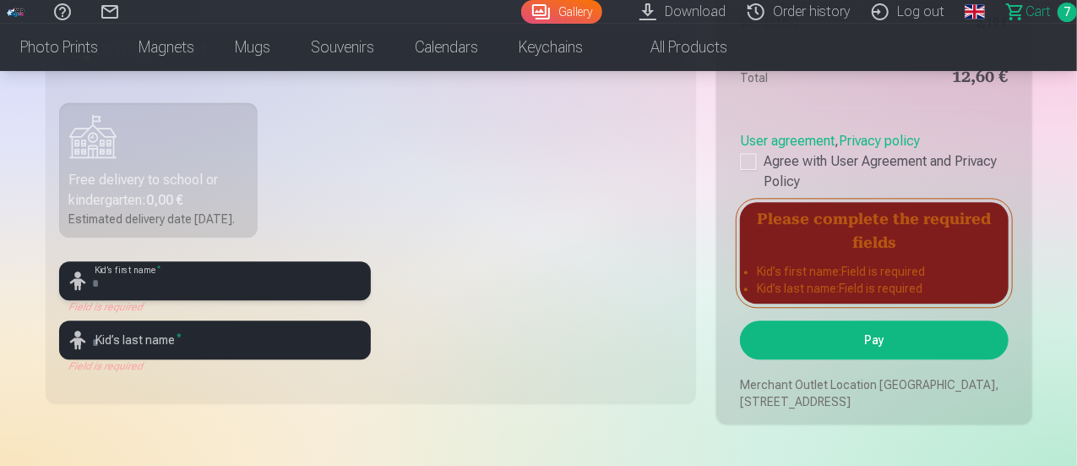
scroll to position [1903, 0]
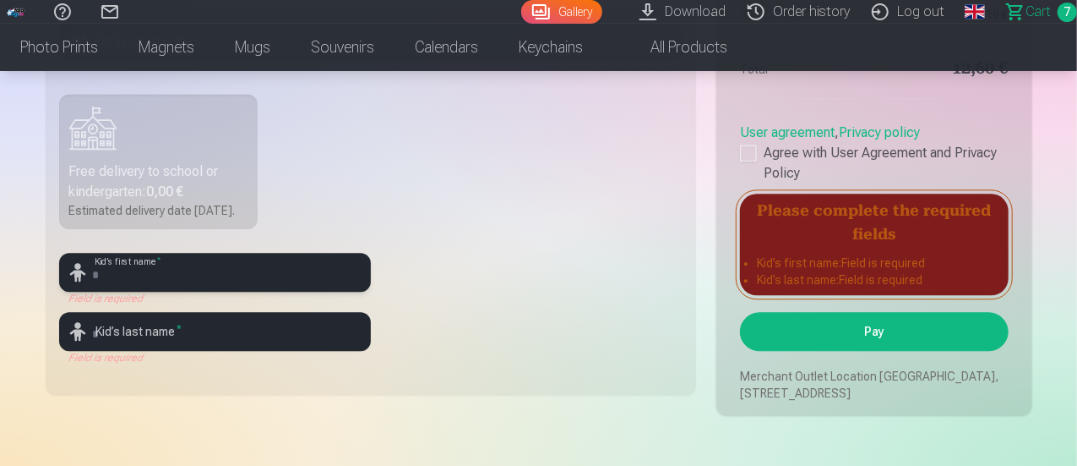
click at [124, 292] on input "text" at bounding box center [215, 272] width 312 height 39
type input "******"
type input "*********"
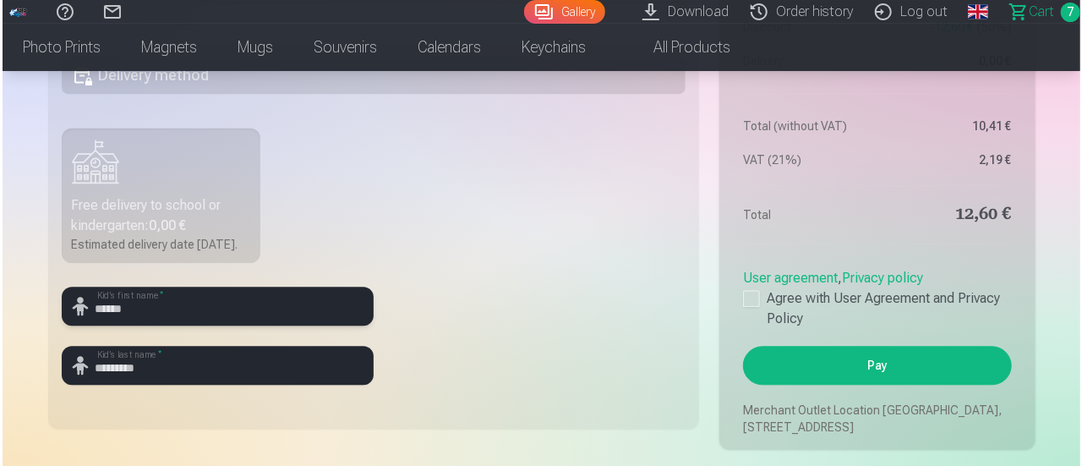
scroll to position [1862, 0]
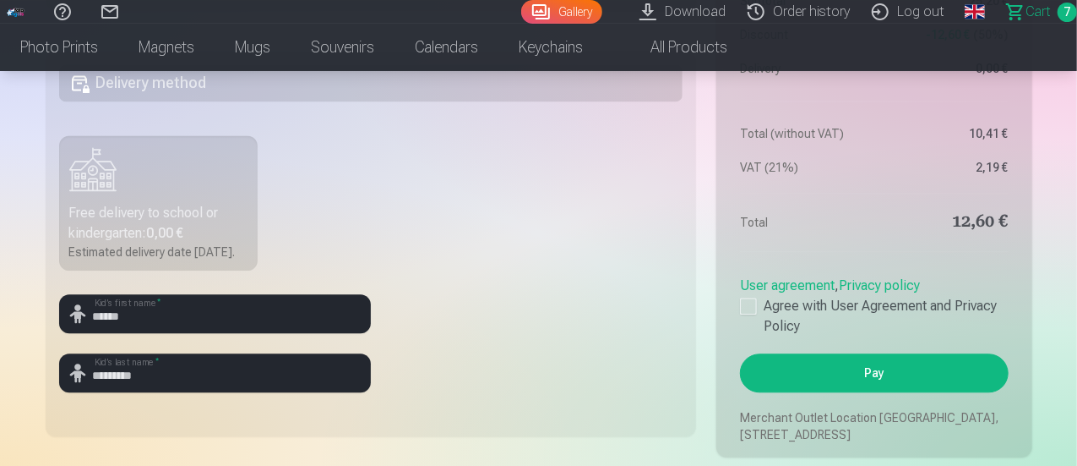
click at [886, 383] on button "Pay" at bounding box center [874, 372] width 268 height 39
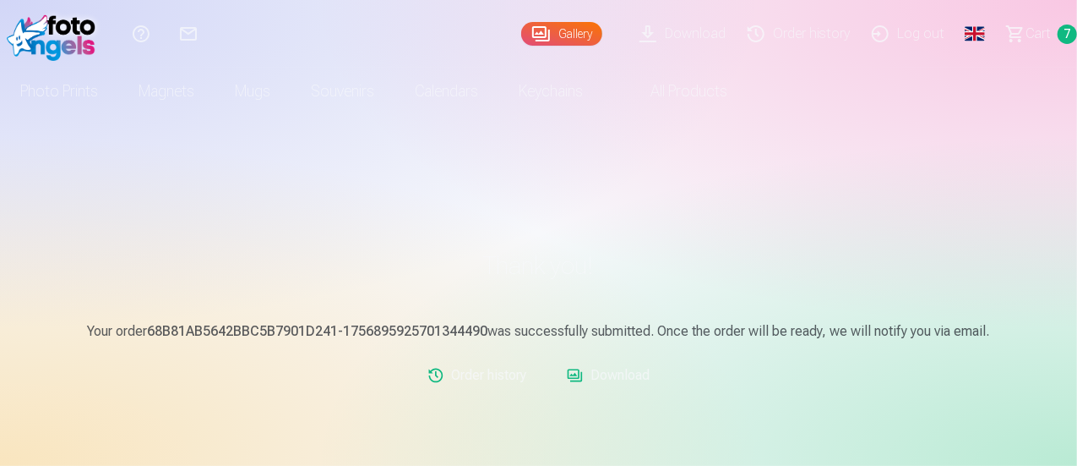
click at [615, 376] on link "Download" at bounding box center [608, 375] width 96 height 34
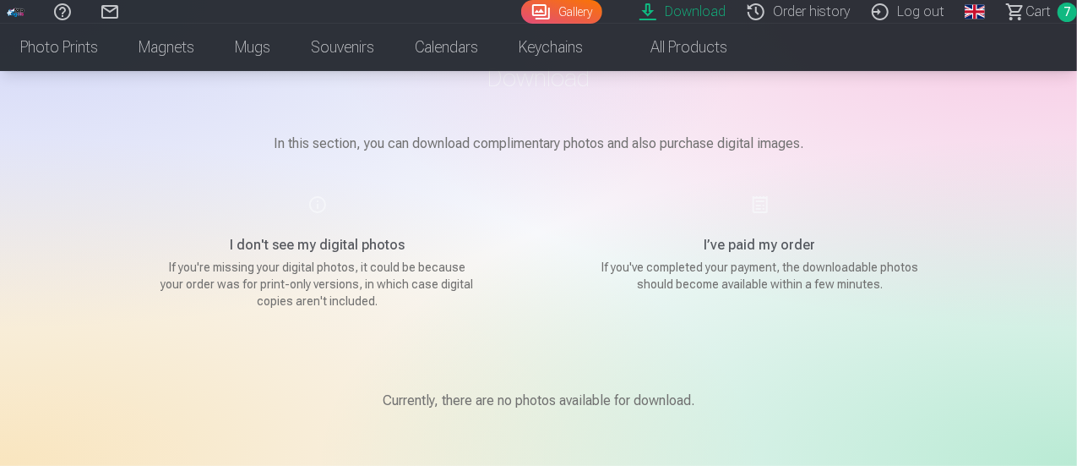
scroll to position [95, 0]
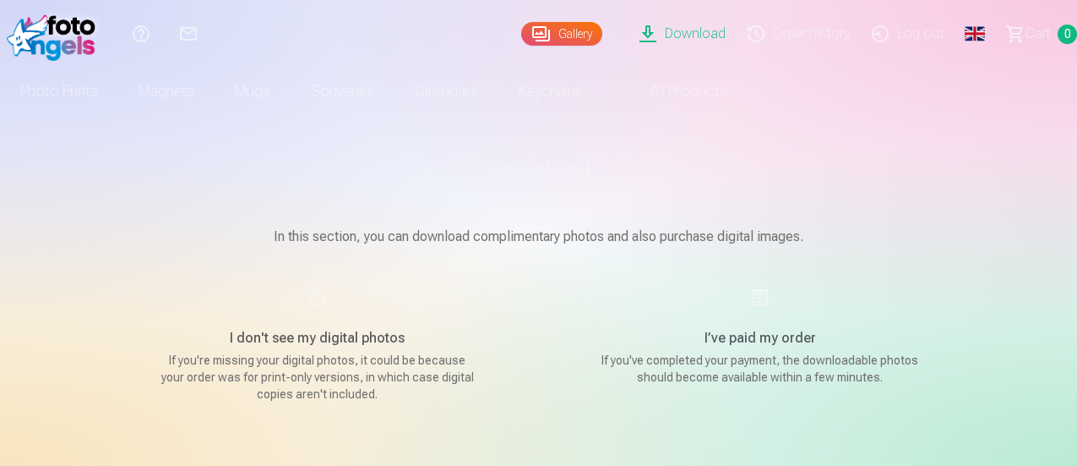
scroll to position [95, 0]
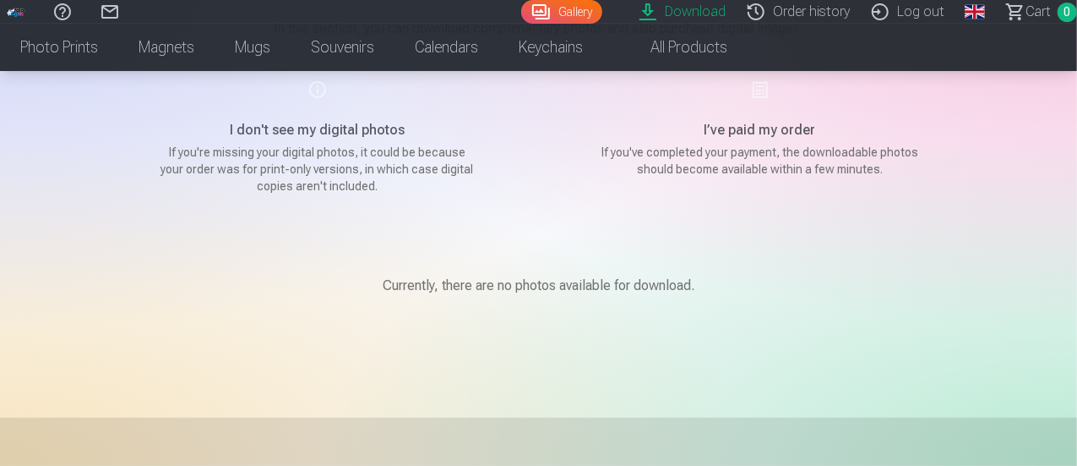
scroll to position [210, 0]
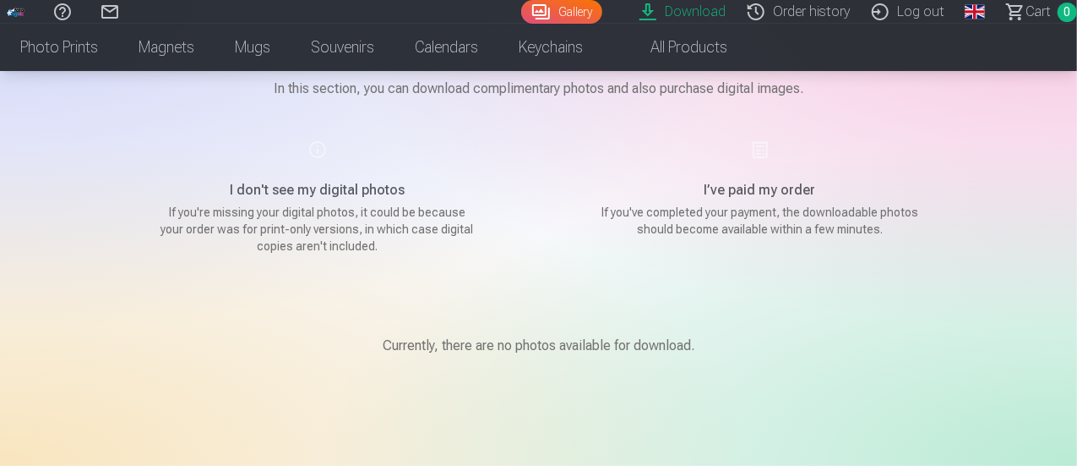
scroll to position [101, 0]
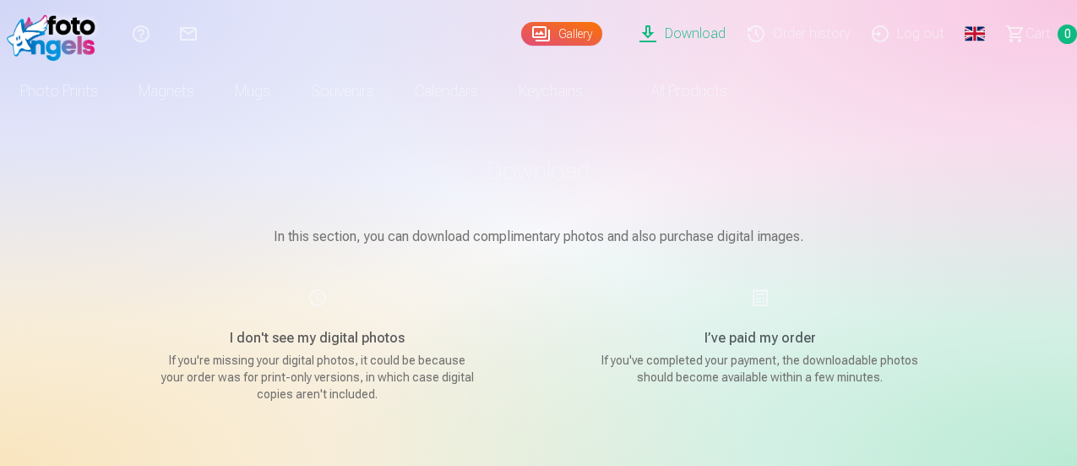
scroll to position [101, 0]
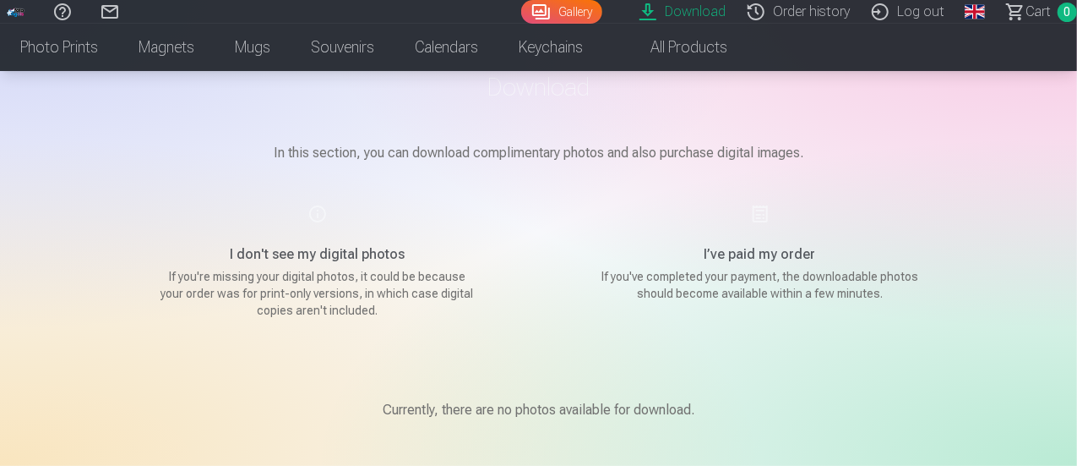
scroll to position [64, 0]
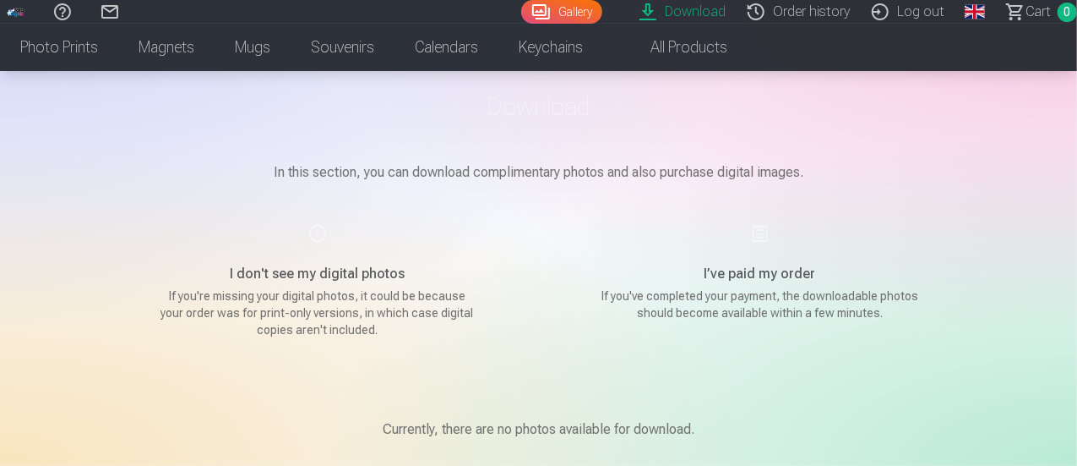
click at [655, 11] on link "Download" at bounding box center [685, 12] width 108 height 24
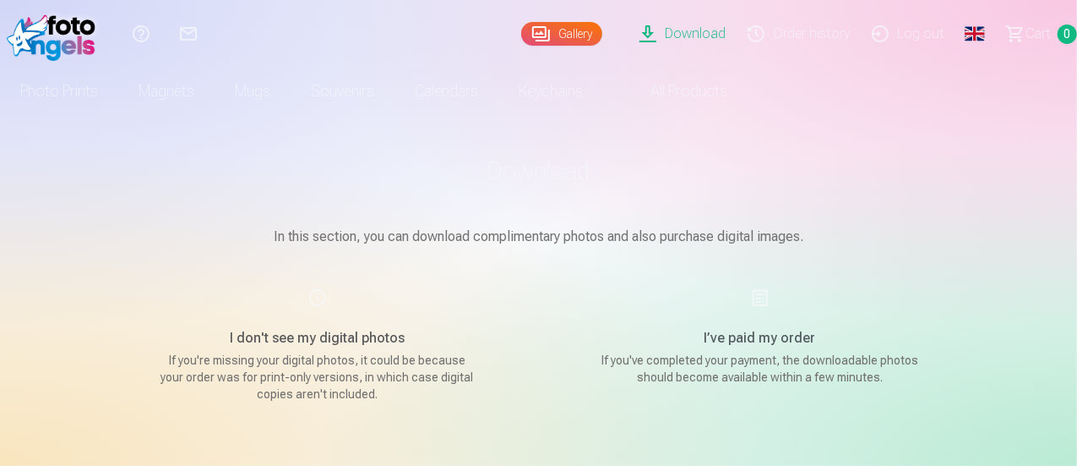
click at [656, 39] on link "Download" at bounding box center [685, 34] width 108 height 68
click at [748, 95] on link "All products" at bounding box center [675, 91] width 145 height 47
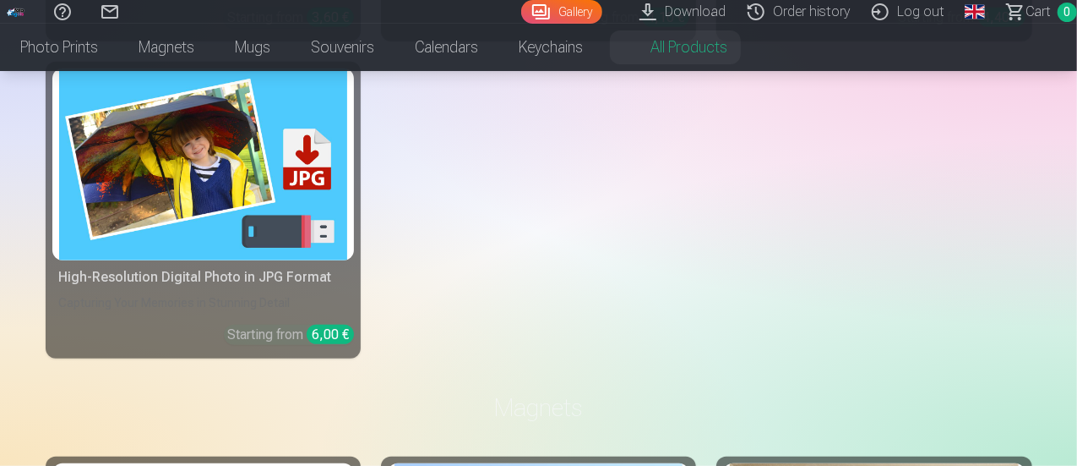
scroll to position [621, 0]
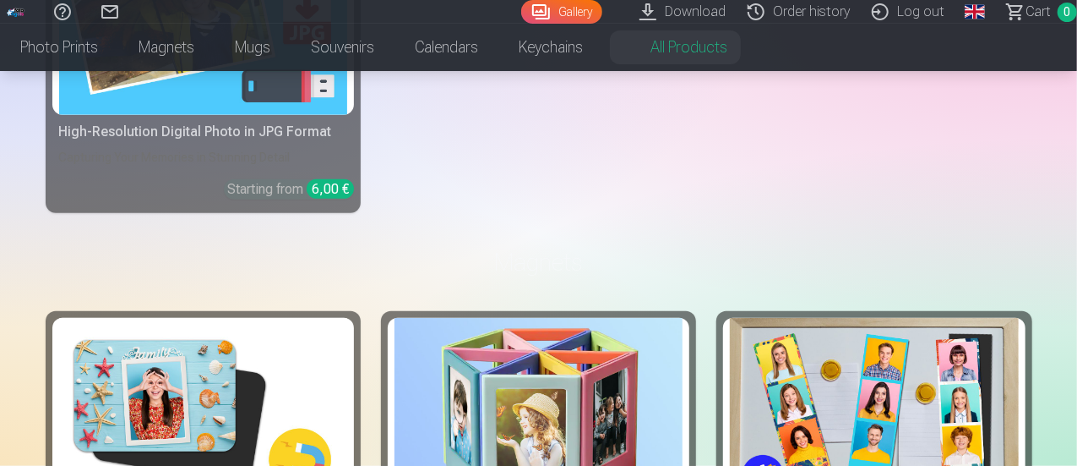
click at [661, 8] on link "Download" at bounding box center [685, 12] width 108 height 24
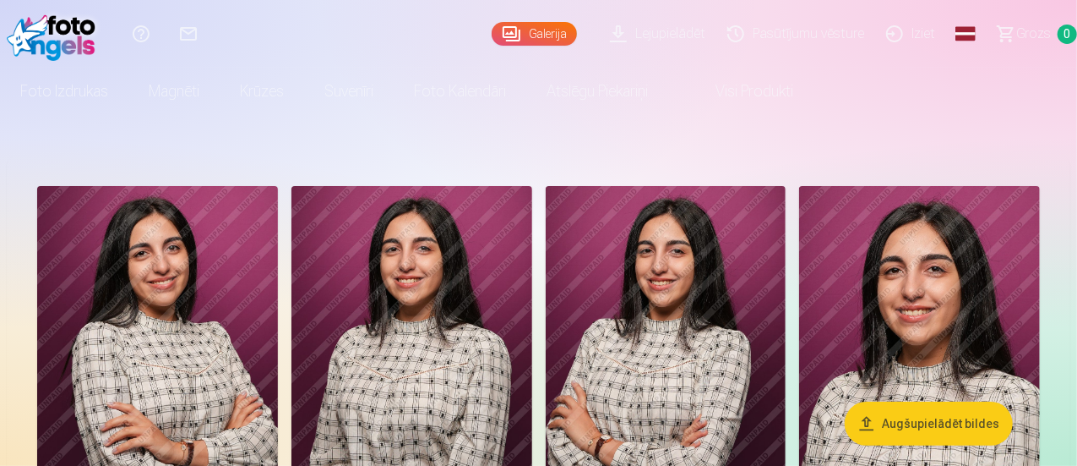
click at [631, 23] on link "Lejupielādēt" at bounding box center [660, 34] width 117 height 68
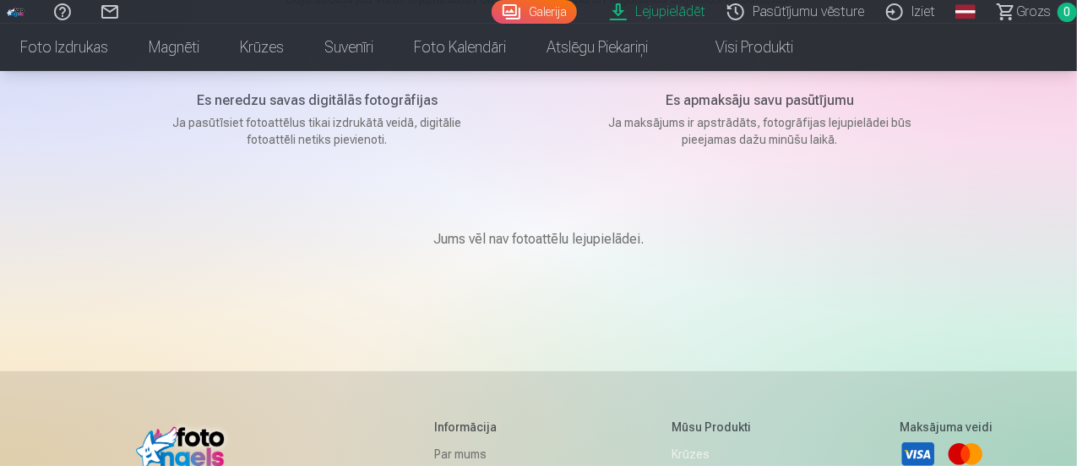
scroll to position [211, 0]
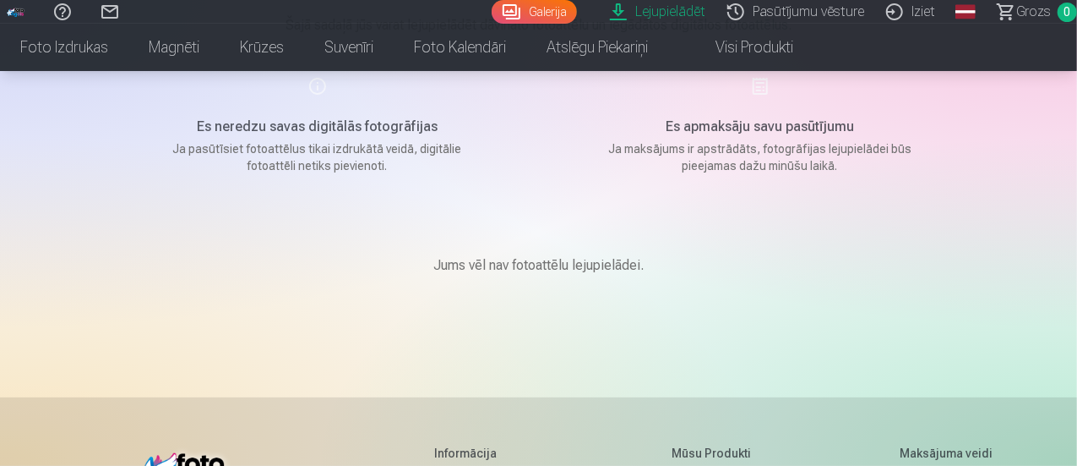
click at [956, 8] on link "Global" at bounding box center [966, 12] width 34 height 24
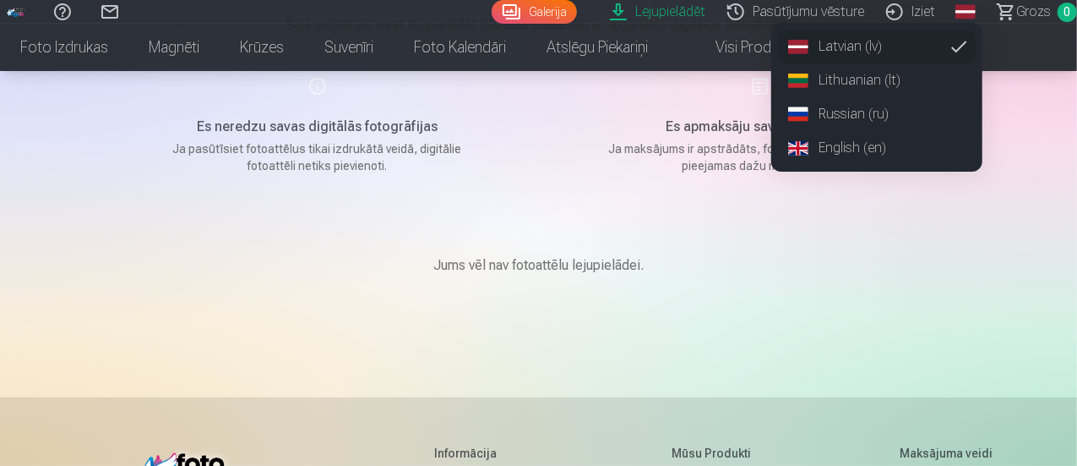
click at [835, 146] on link "English (en)" at bounding box center [877, 148] width 198 height 34
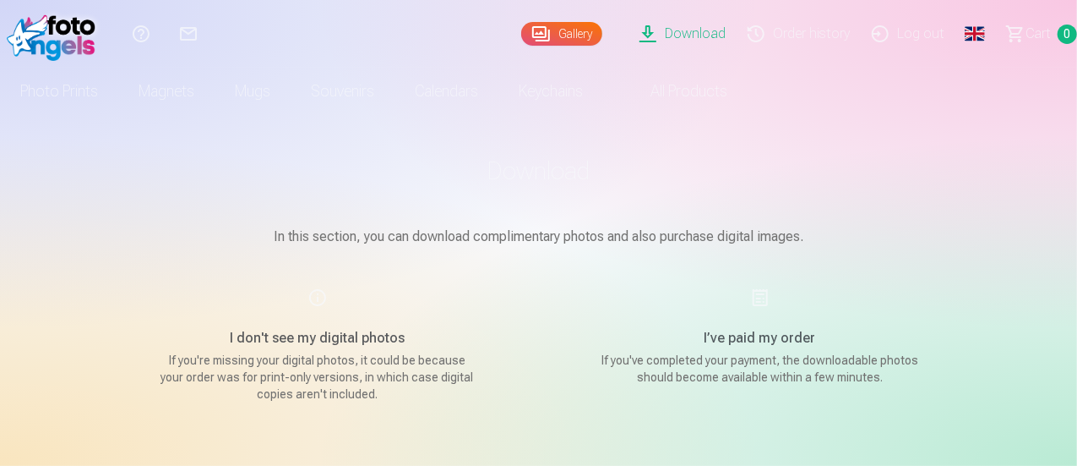
drag, startPoint x: 1077, startPoint y: 31, endPoint x: 1048, endPoint y: 248, distance: 219.1
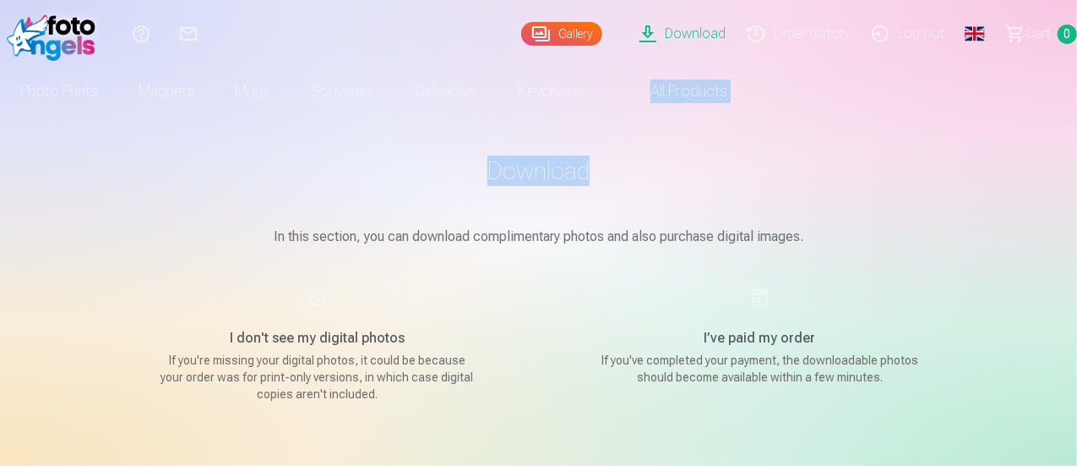
drag, startPoint x: 1075, startPoint y: 78, endPoint x: 1070, endPoint y: 193, distance: 115.0
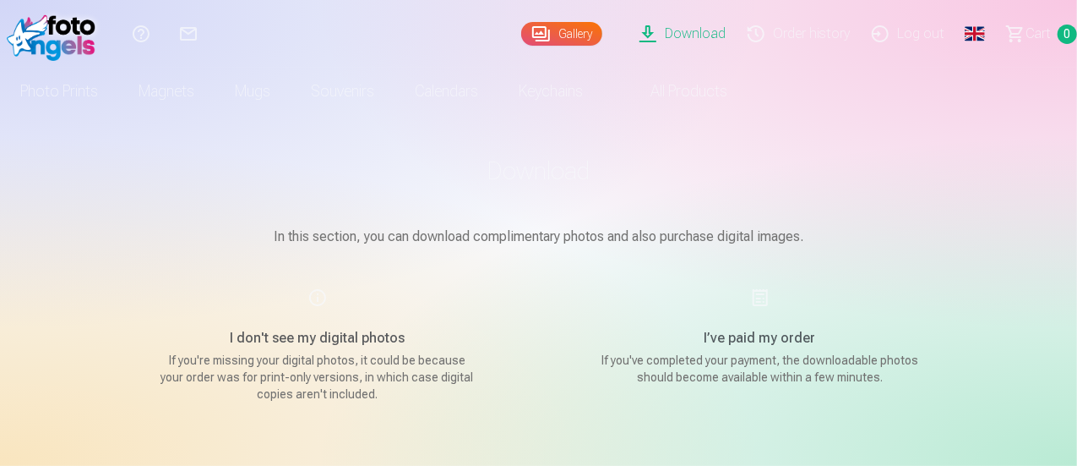
click at [275, 322] on div "I don't see my digital photos If you're missing your digital photos, it could b…" at bounding box center [318, 344] width 402 height 115
click at [286, 346] on h5 "I don't see my digital photos" at bounding box center [317, 338] width 321 height 20
click at [314, 293] on div "I don't see my digital photos If you're missing your digital photos, it could b…" at bounding box center [318, 344] width 402 height 115
click at [631, 44] on link "Download" at bounding box center [685, 34] width 108 height 68
click at [641, 37] on link "Download" at bounding box center [685, 34] width 108 height 68
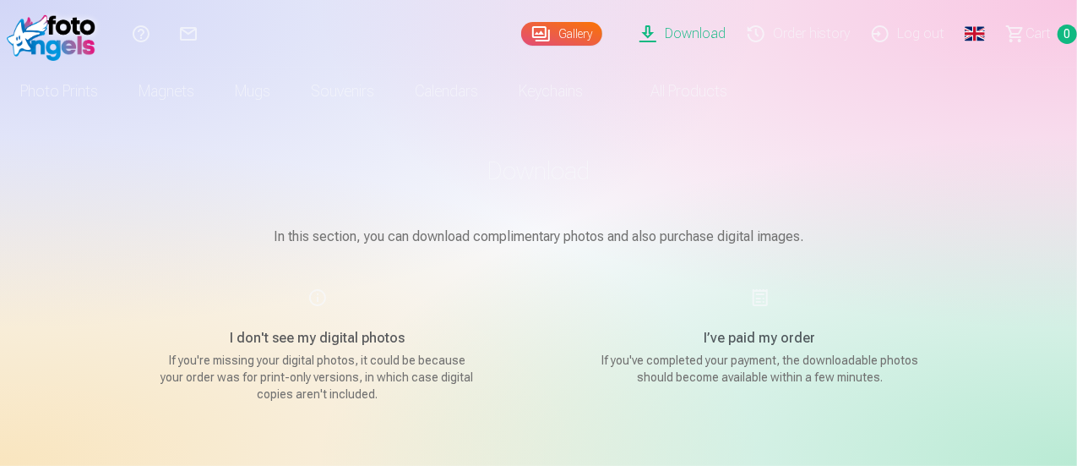
click at [639, 35] on link "Download" at bounding box center [685, 34] width 108 height 68
click at [639, 32] on link "Download" at bounding box center [685, 34] width 108 height 68
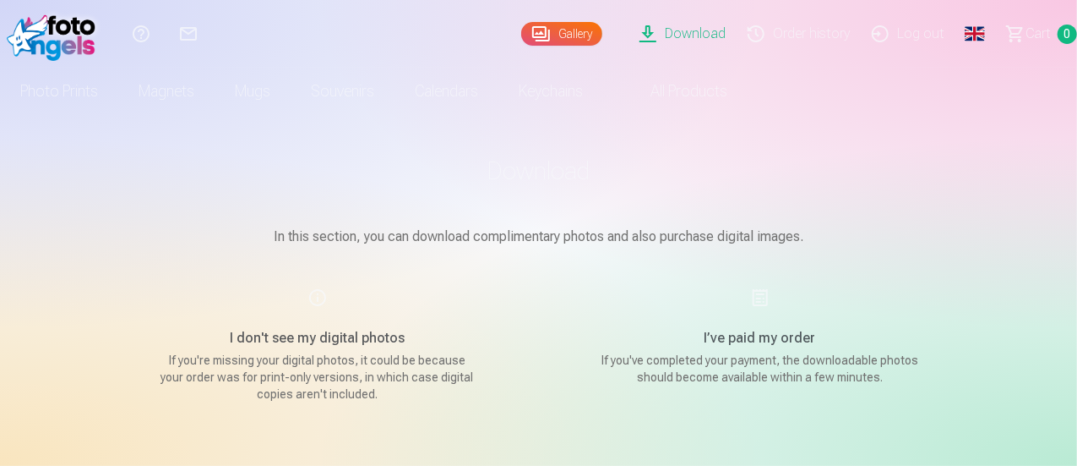
click at [639, 32] on link "Download" at bounding box center [685, 34] width 108 height 68
click at [535, 30] on link "Gallery" at bounding box center [561, 34] width 81 height 24
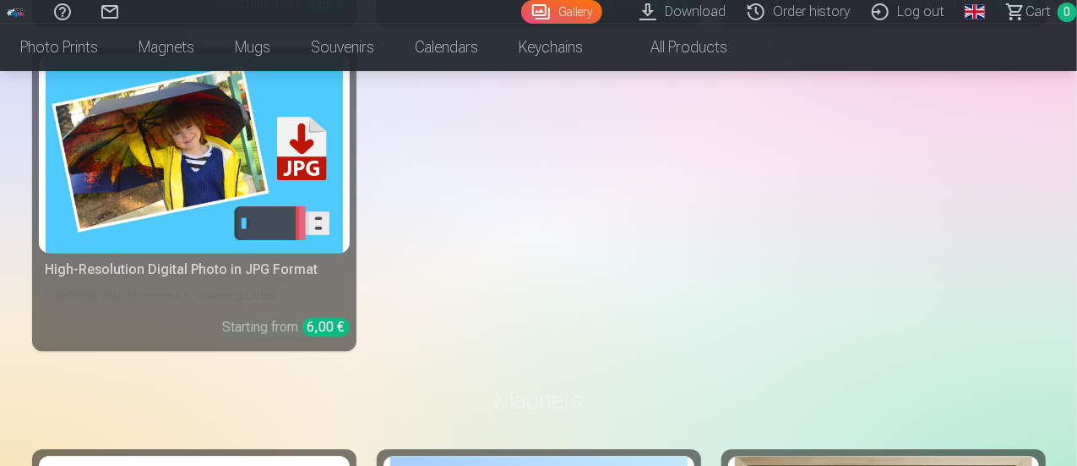
scroll to position [2096, 0]
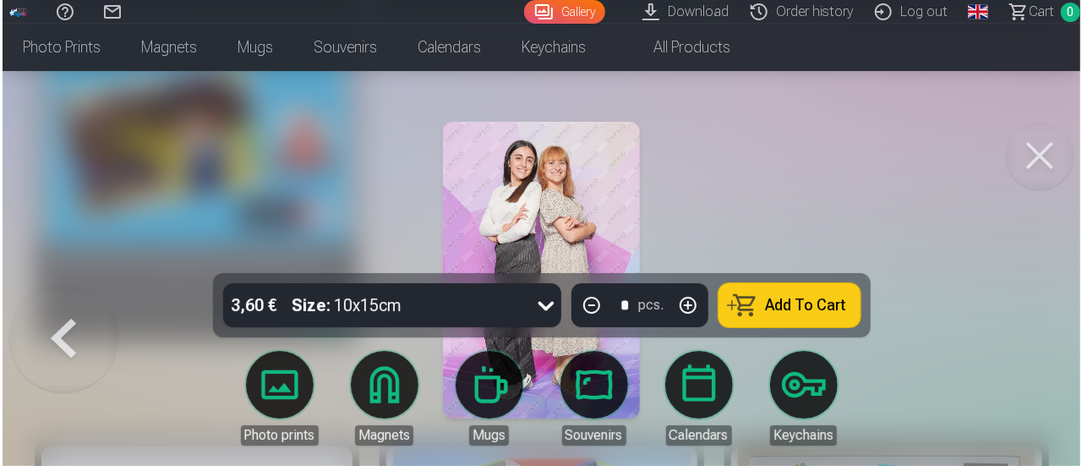
scroll to position [2101, 0]
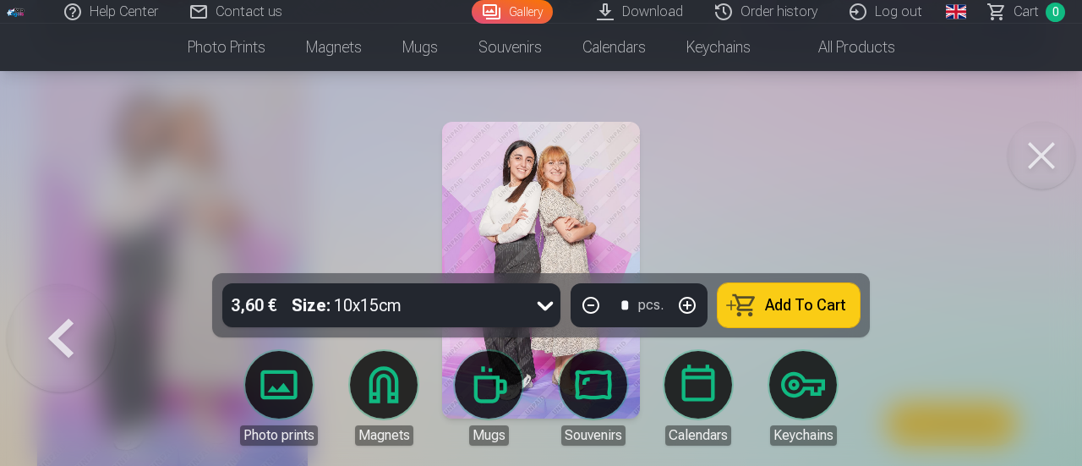
click at [798, 163] on div at bounding box center [541, 233] width 1082 height 466
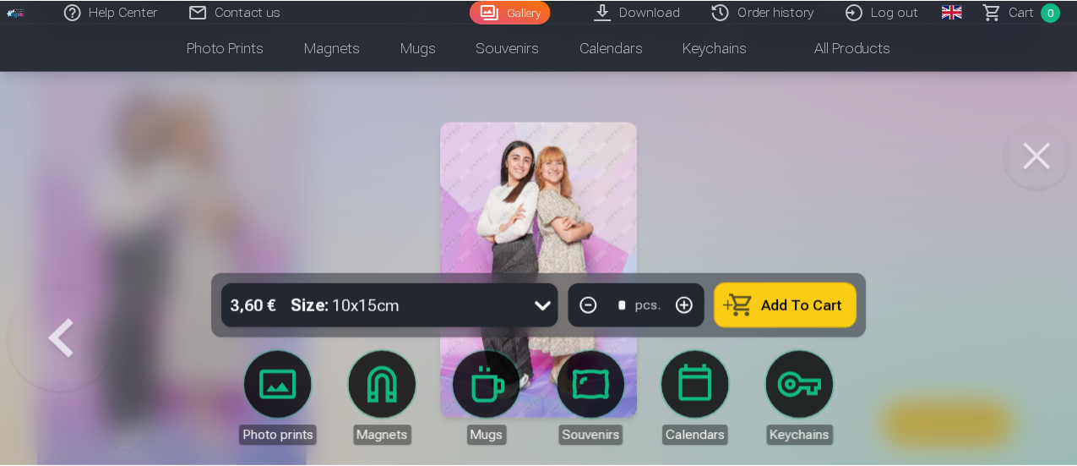
scroll to position [2096, 0]
